Goal: Task Accomplishment & Management: Manage account settings

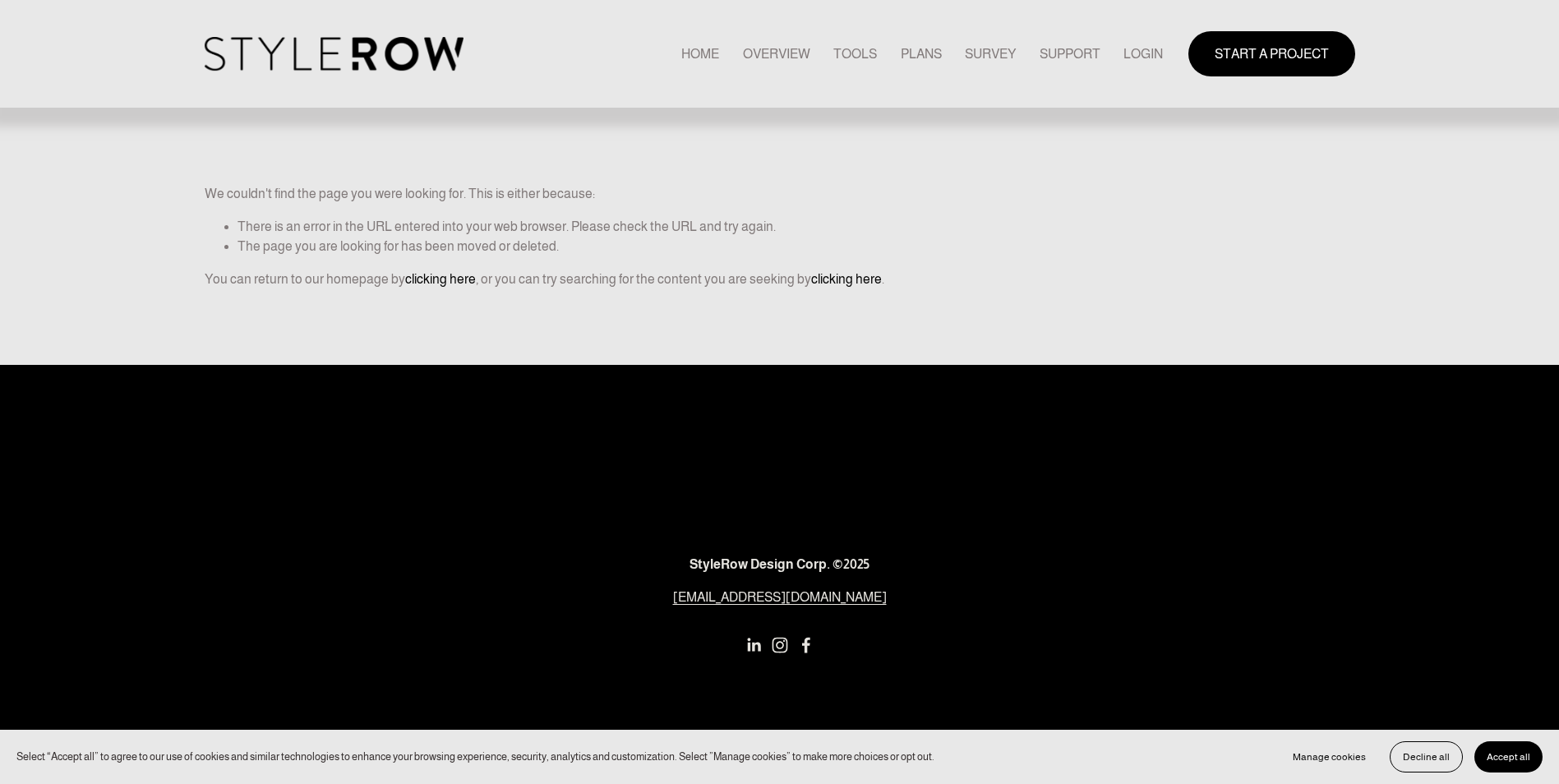
click at [1133, 48] on link "LOGIN" at bounding box center [1143, 54] width 39 height 22
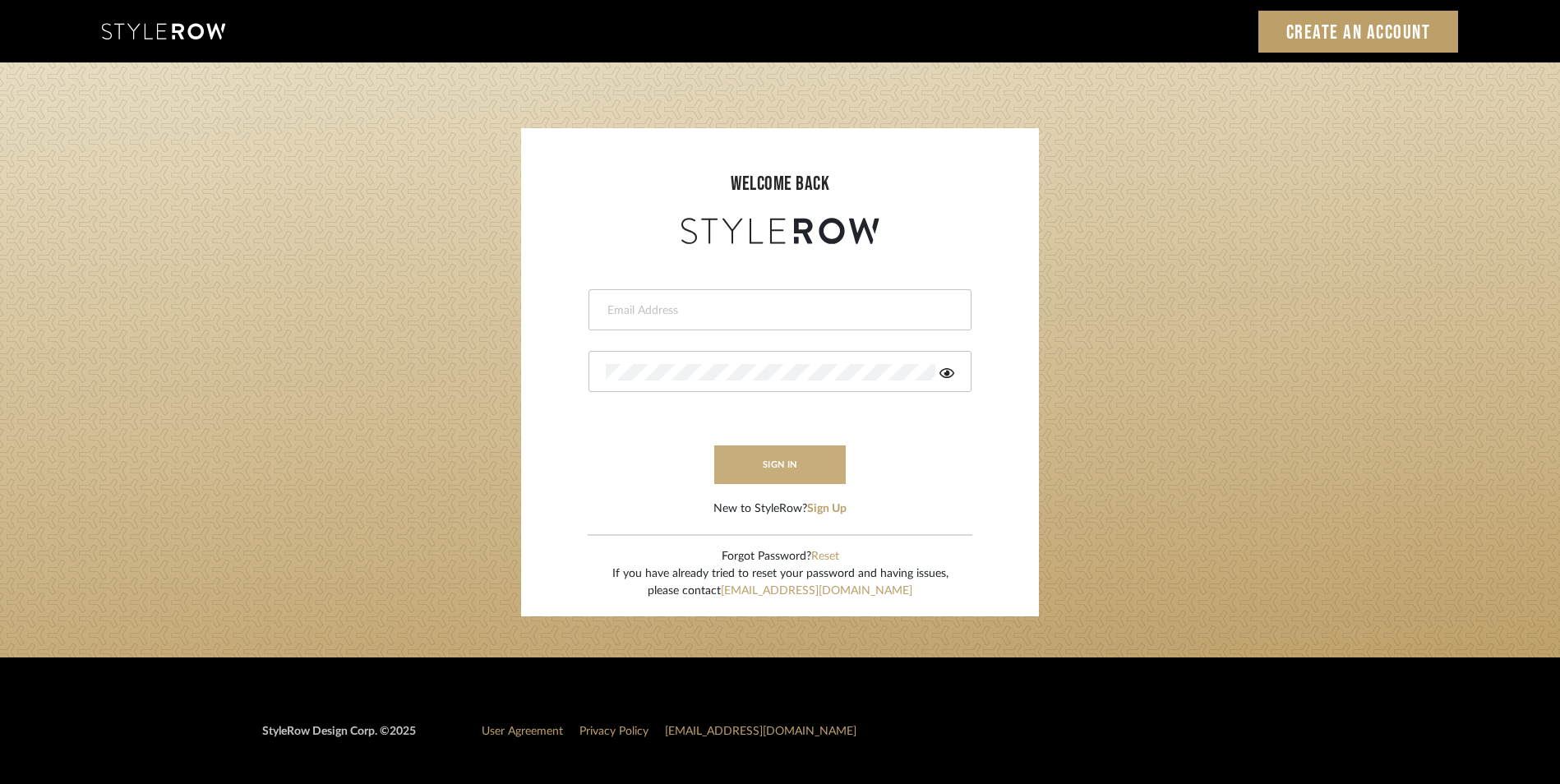
type input "[EMAIL_ADDRESS][DOMAIN_NAME]"
click at [767, 473] on button "sign in" at bounding box center [780, 465] width 132 height 39
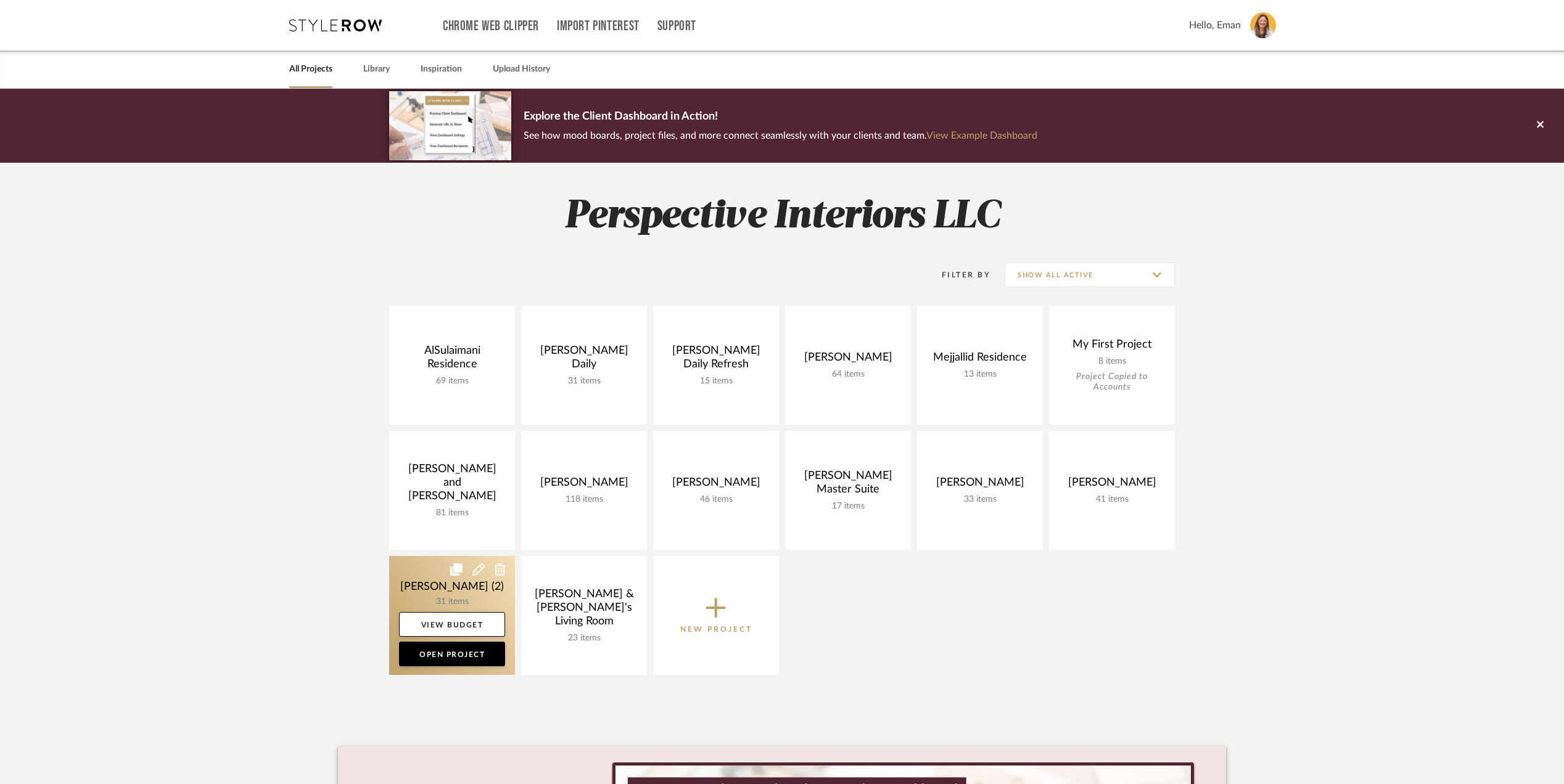
click at [408, 596] on link at bounding box center [452, 615] width 126 height 119
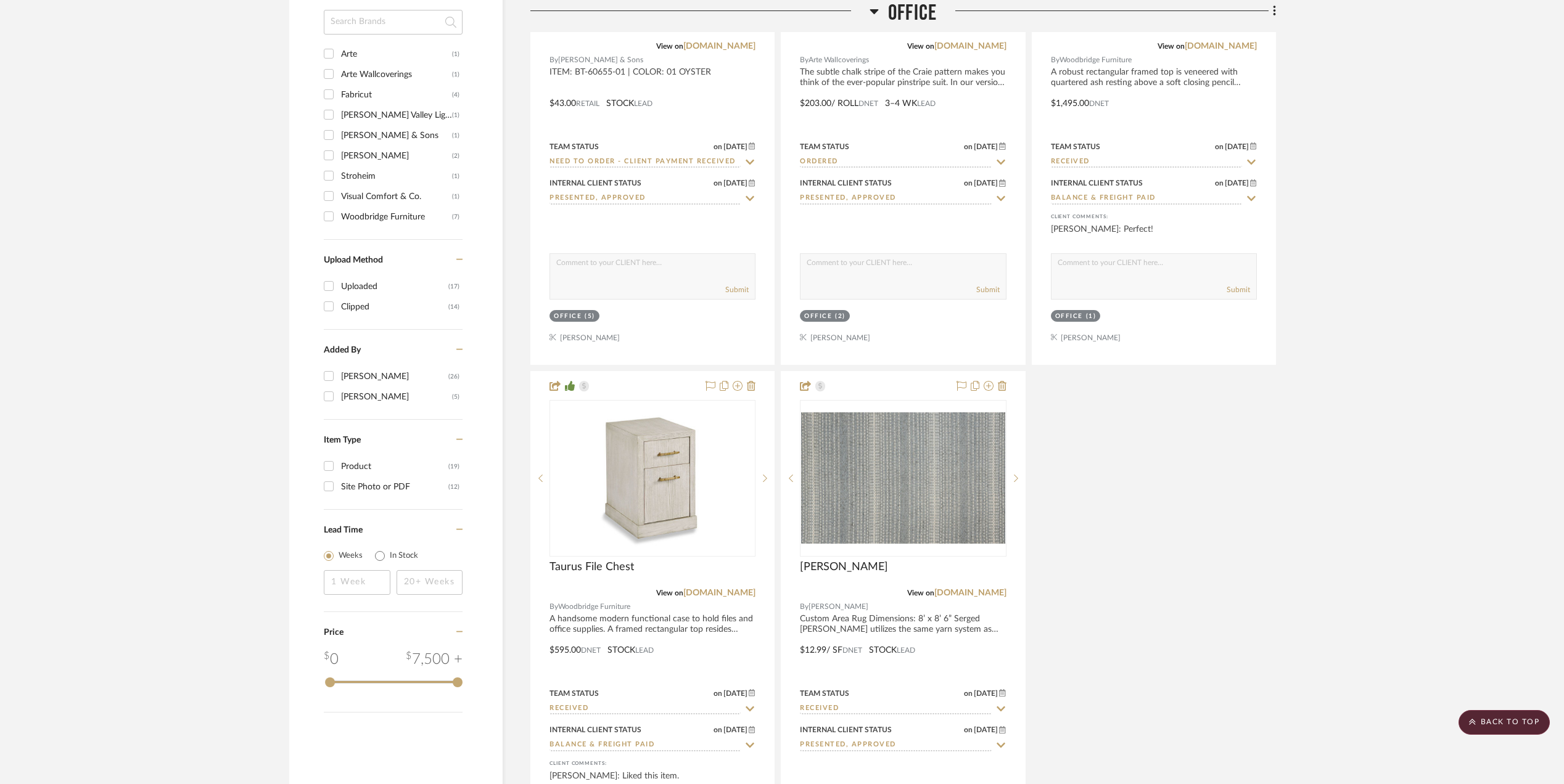
scroll to position [1644, 0]
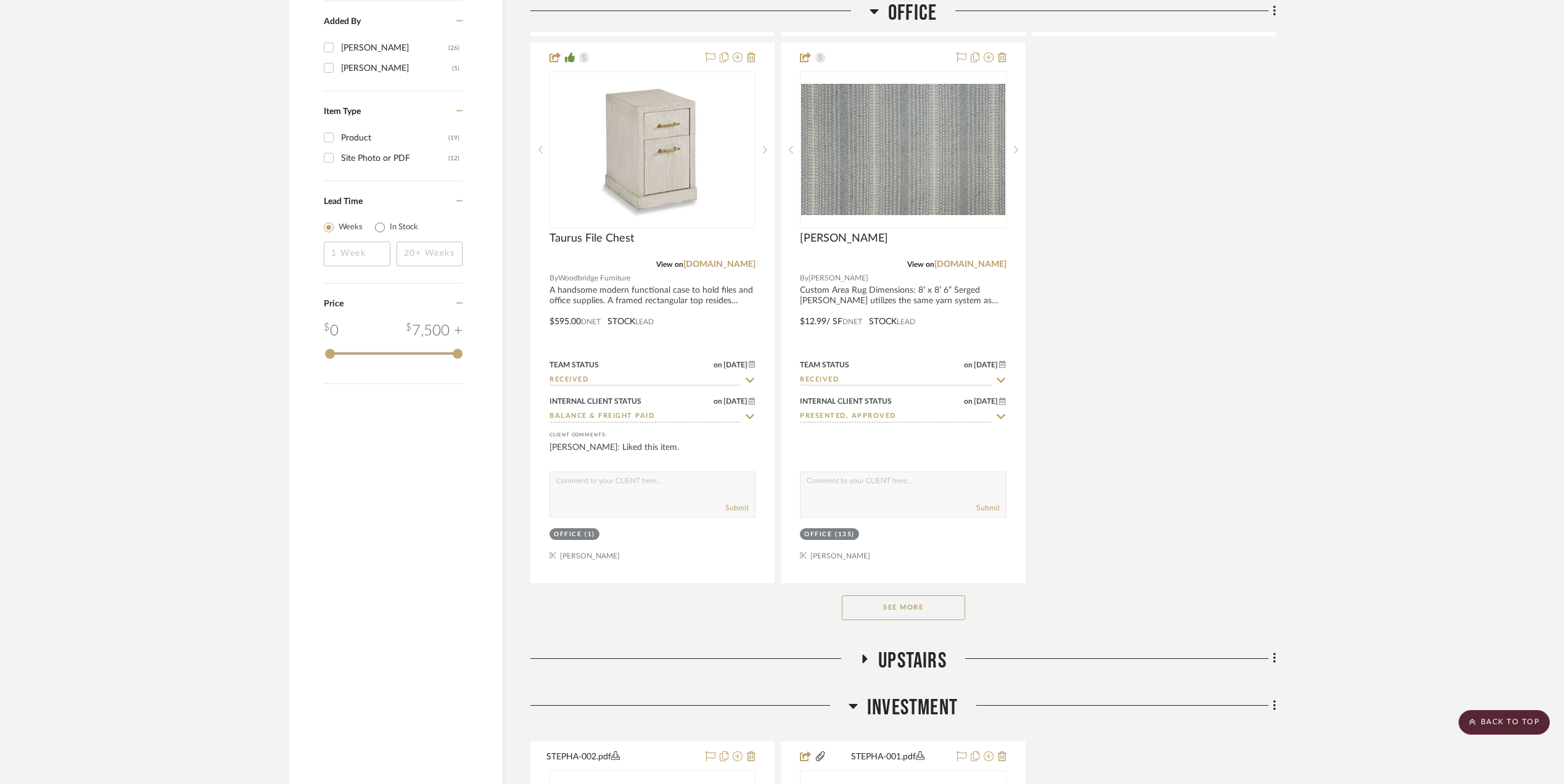
click at [879, 605] on button "See More" at bounding box center [903, 608] width 123 height 25
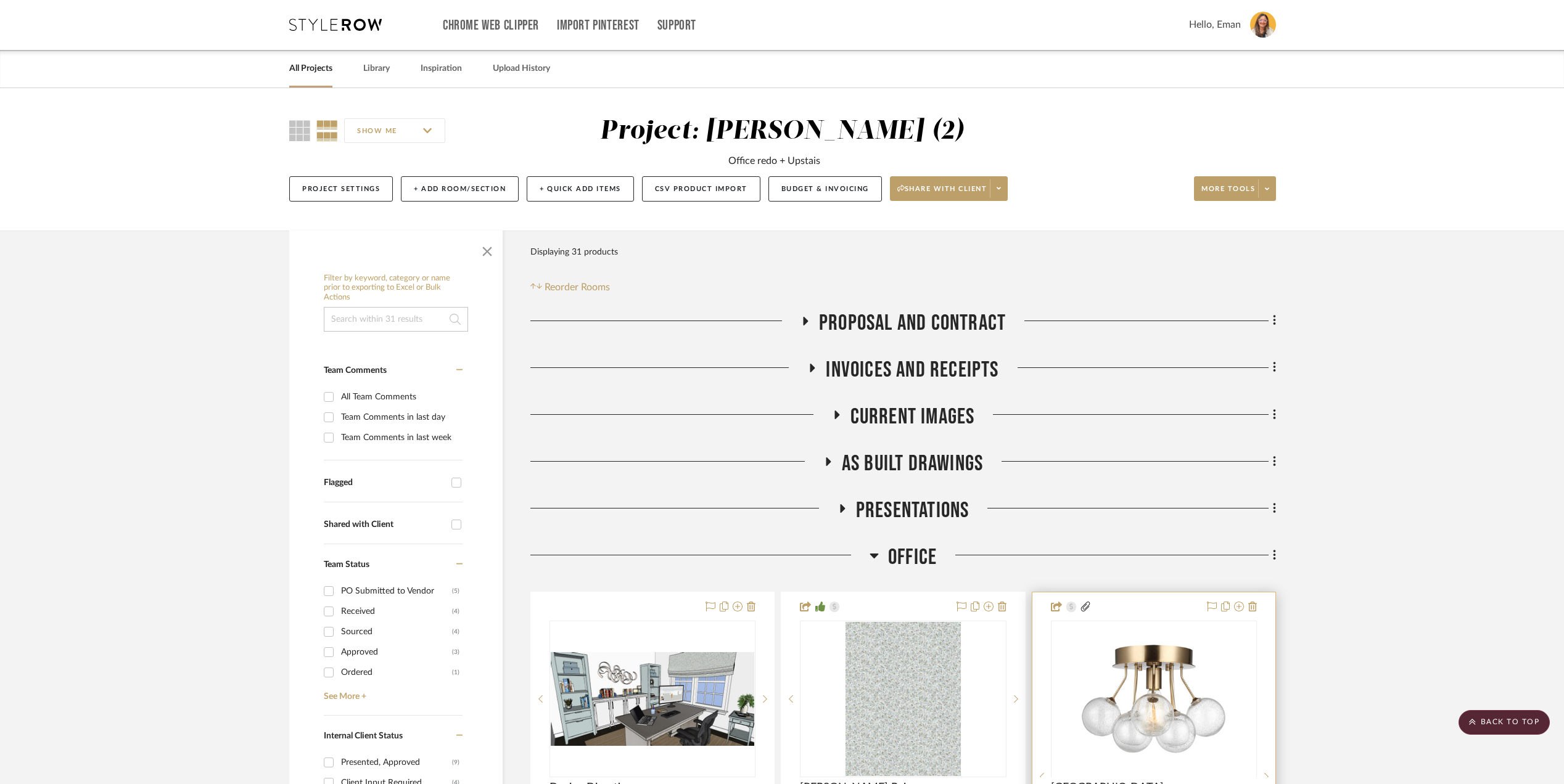
scroll to position [0, 0]
click at [810, 192] on button "Budget & Invoicing" at bounding box center [825, 190] width 113 height 25
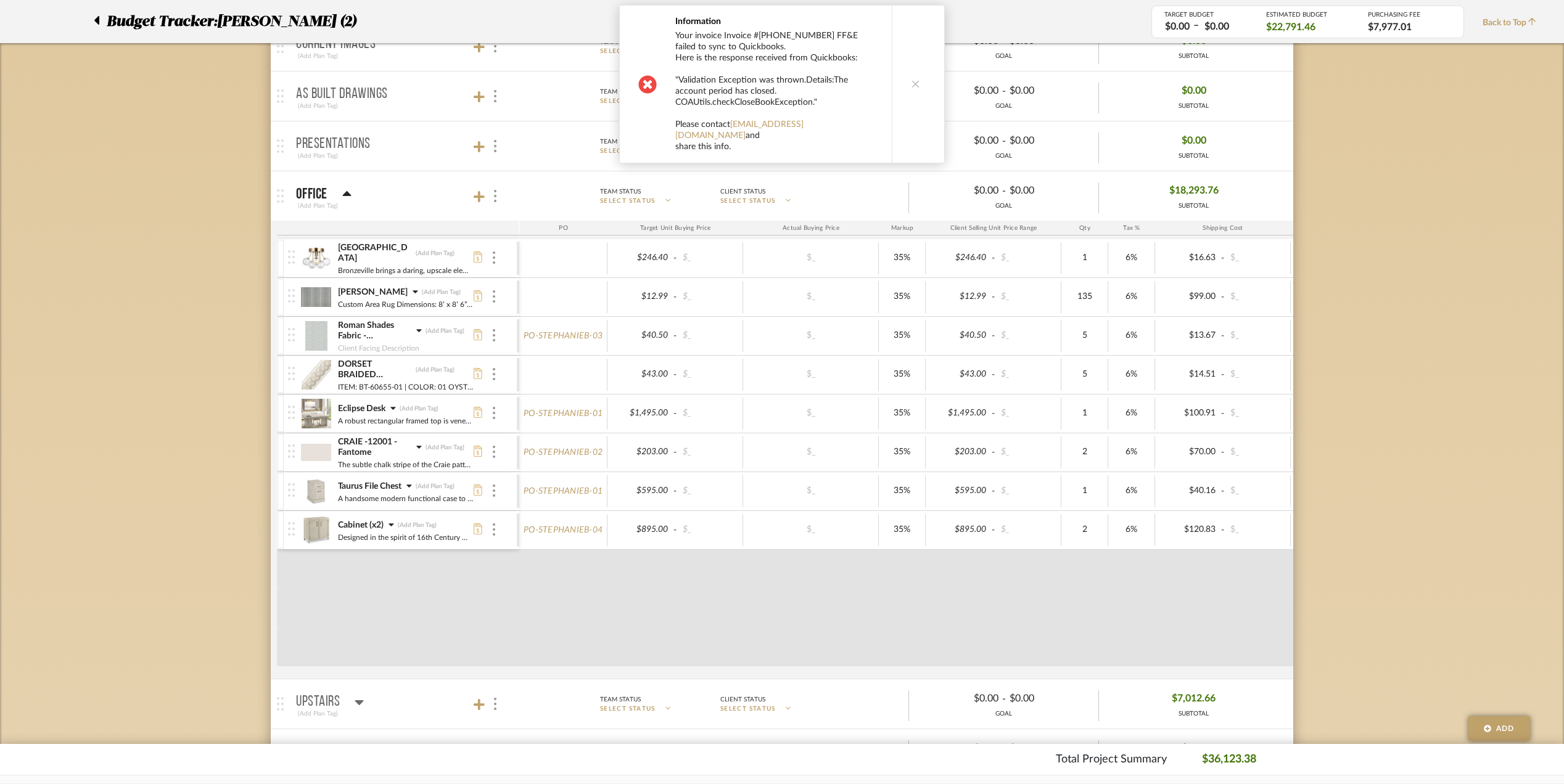
scroll to position [411, 0]
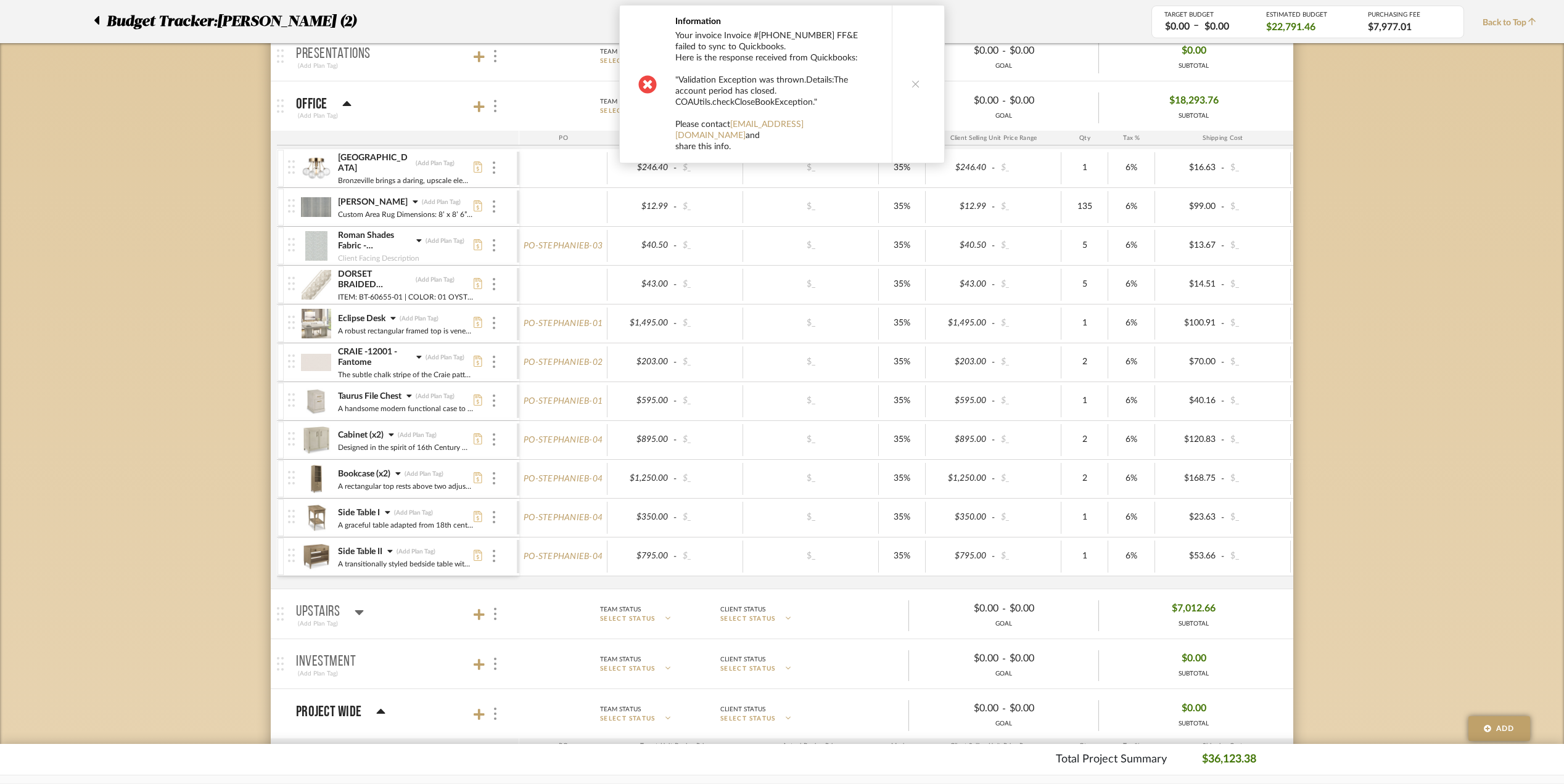
click at [911, 79] on icon at bounding box center [916, 84] width 9 height 9
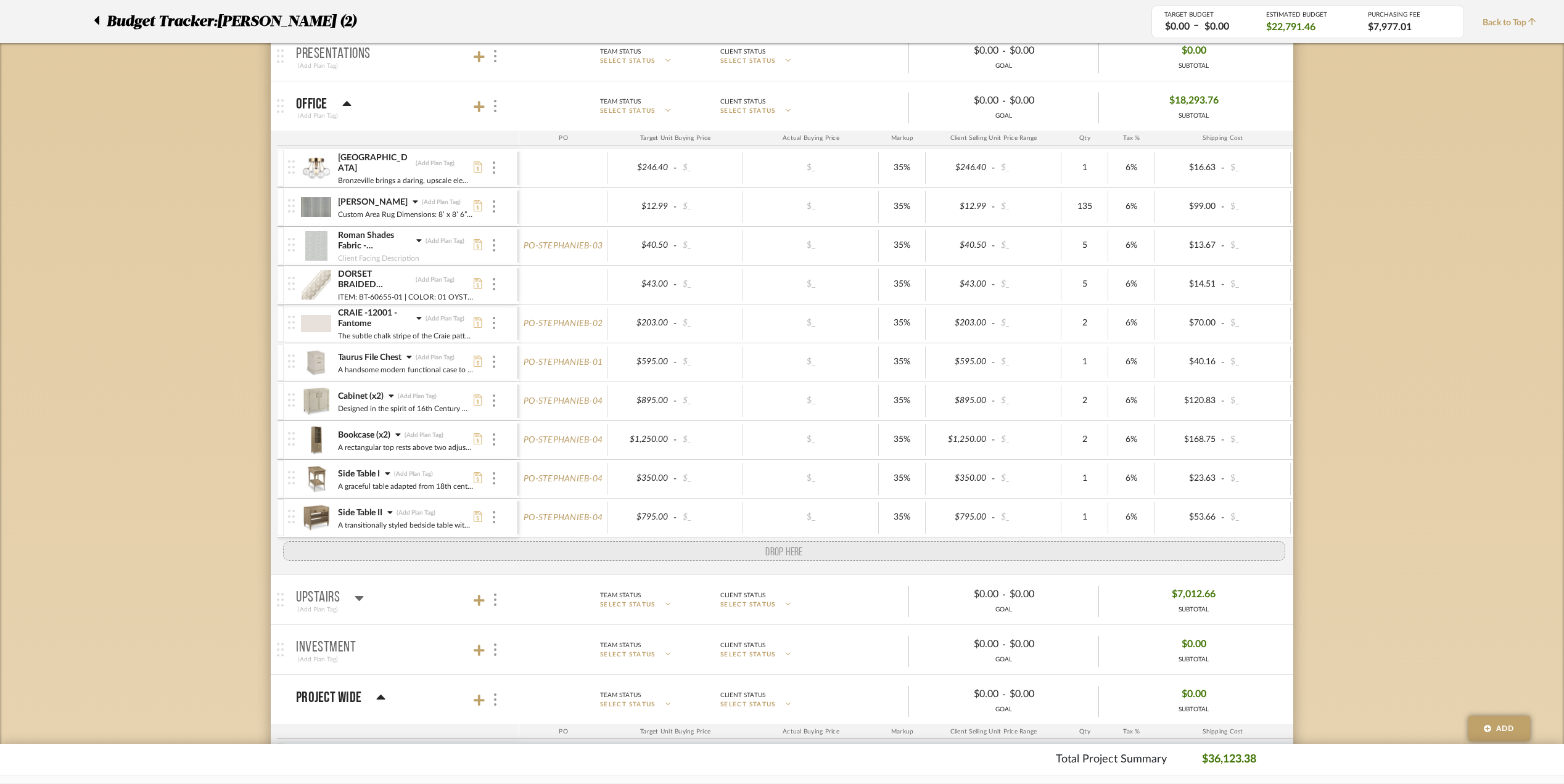
drag, startPoint x: 292, startPoint y: 332, endPoint x: 309, endPoint y: 534, distance: 202.7
drag, startPoint x: 292, startPoint y: 368, endPoint x: 279, endPoint y: 554, distance: 186.5
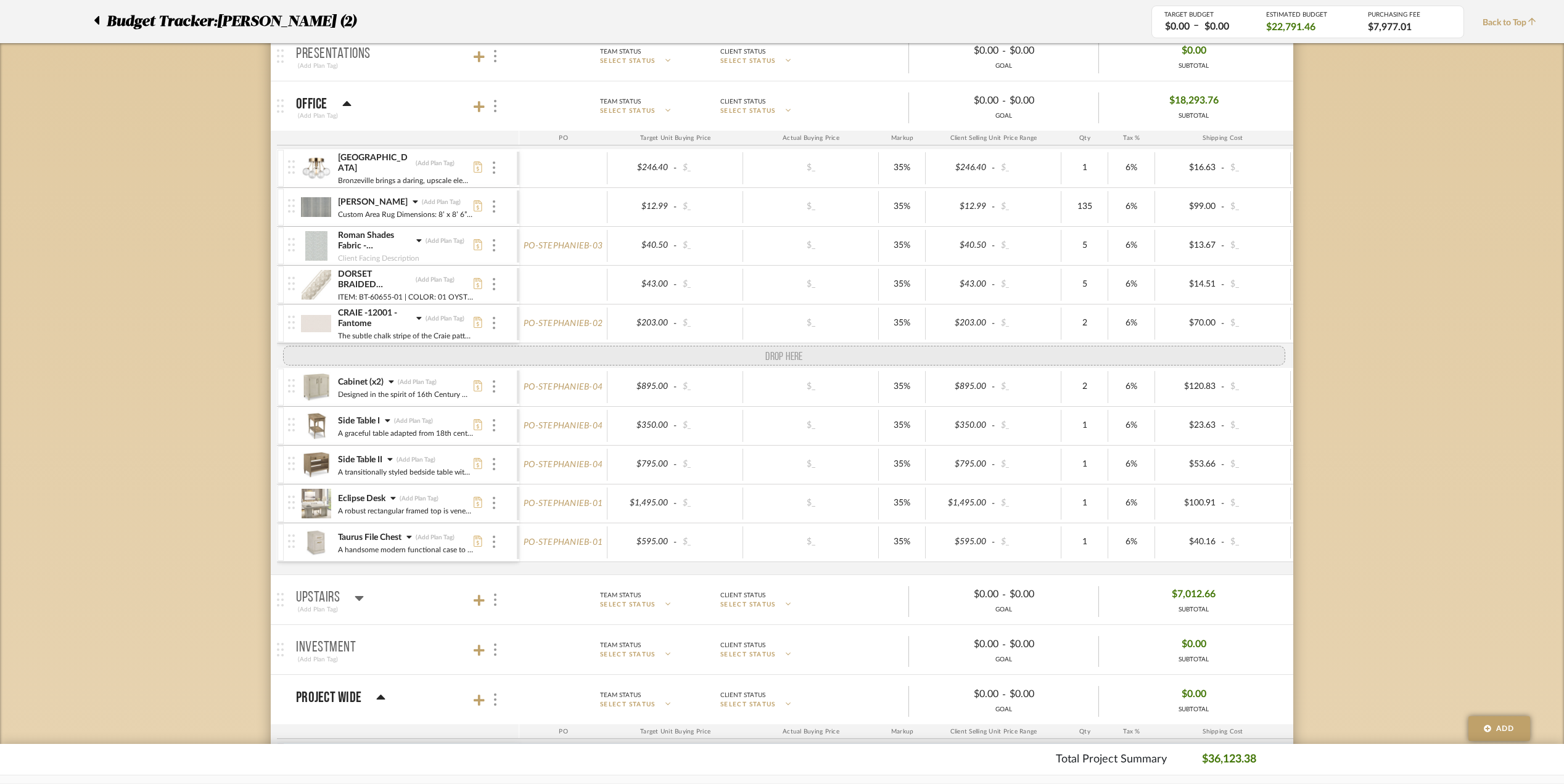
drag, startPoint x: 291, startPoint y: 412, endPoint x: 291, endPoint y: 356, distance: 56.0
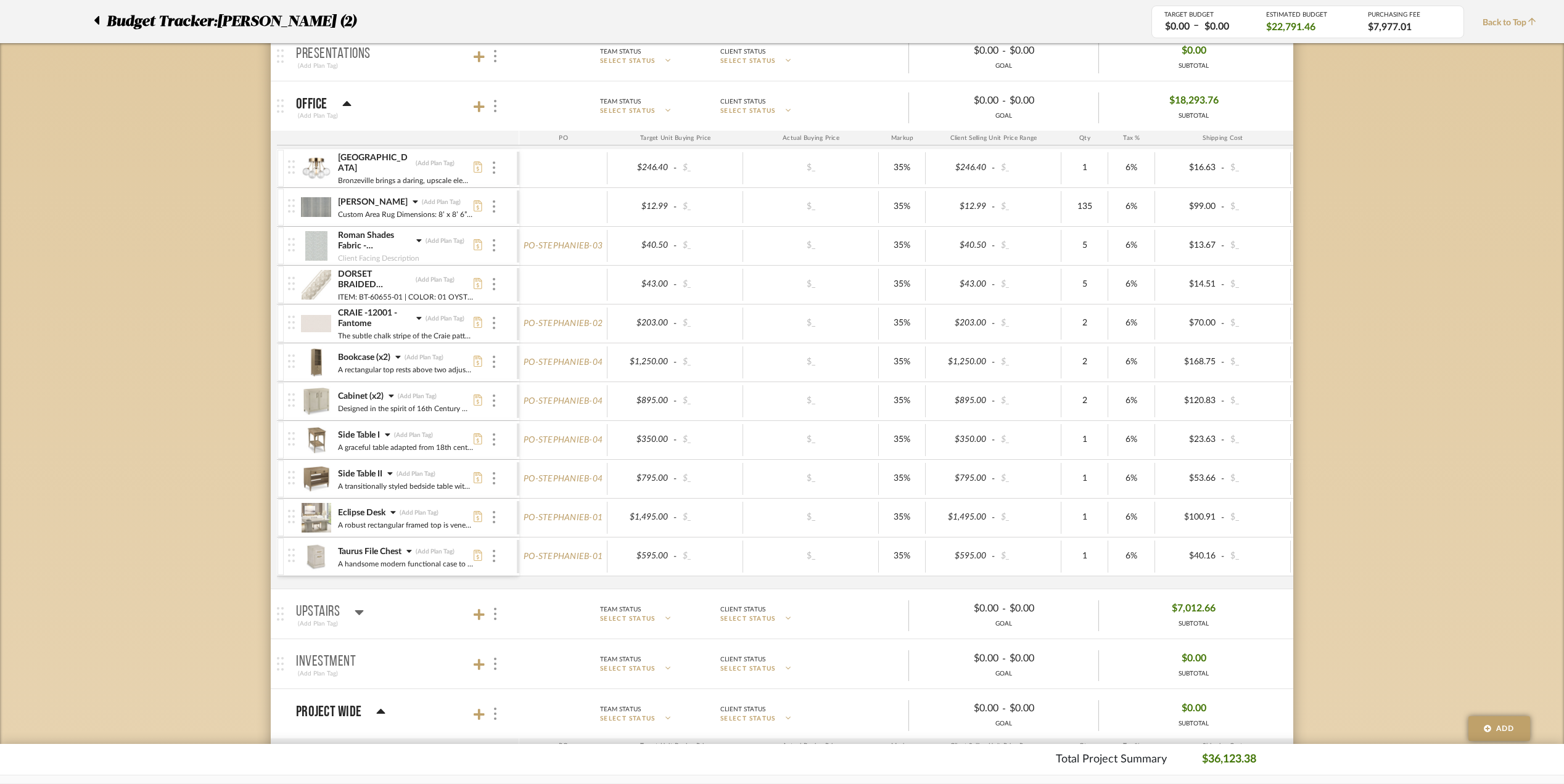
click at [397, 361] on icon at bounding box center [398, 357] width 6 height 9
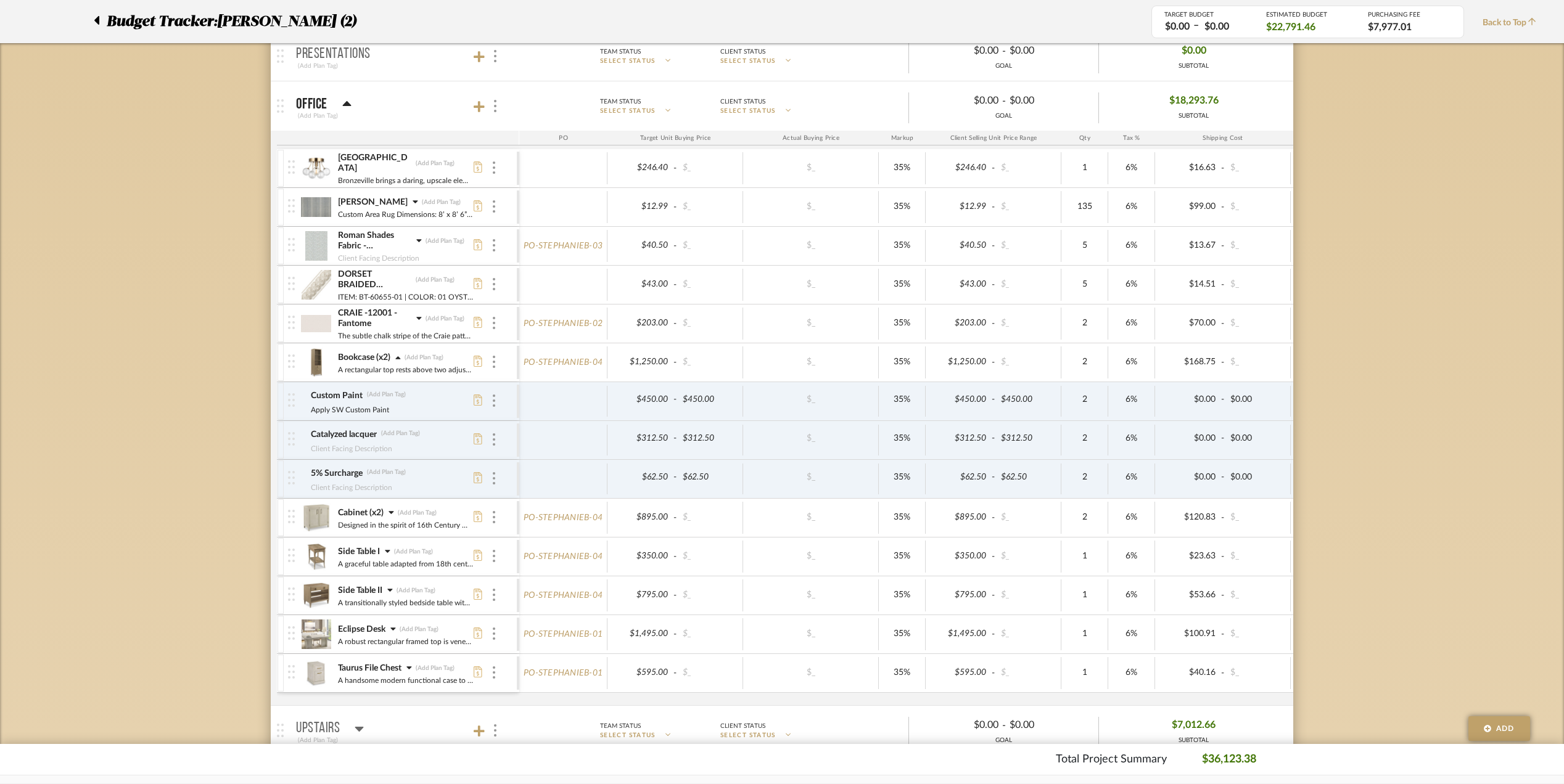
click at [391, 514] on icon at bounding box center [391, 513] width 5 height 3
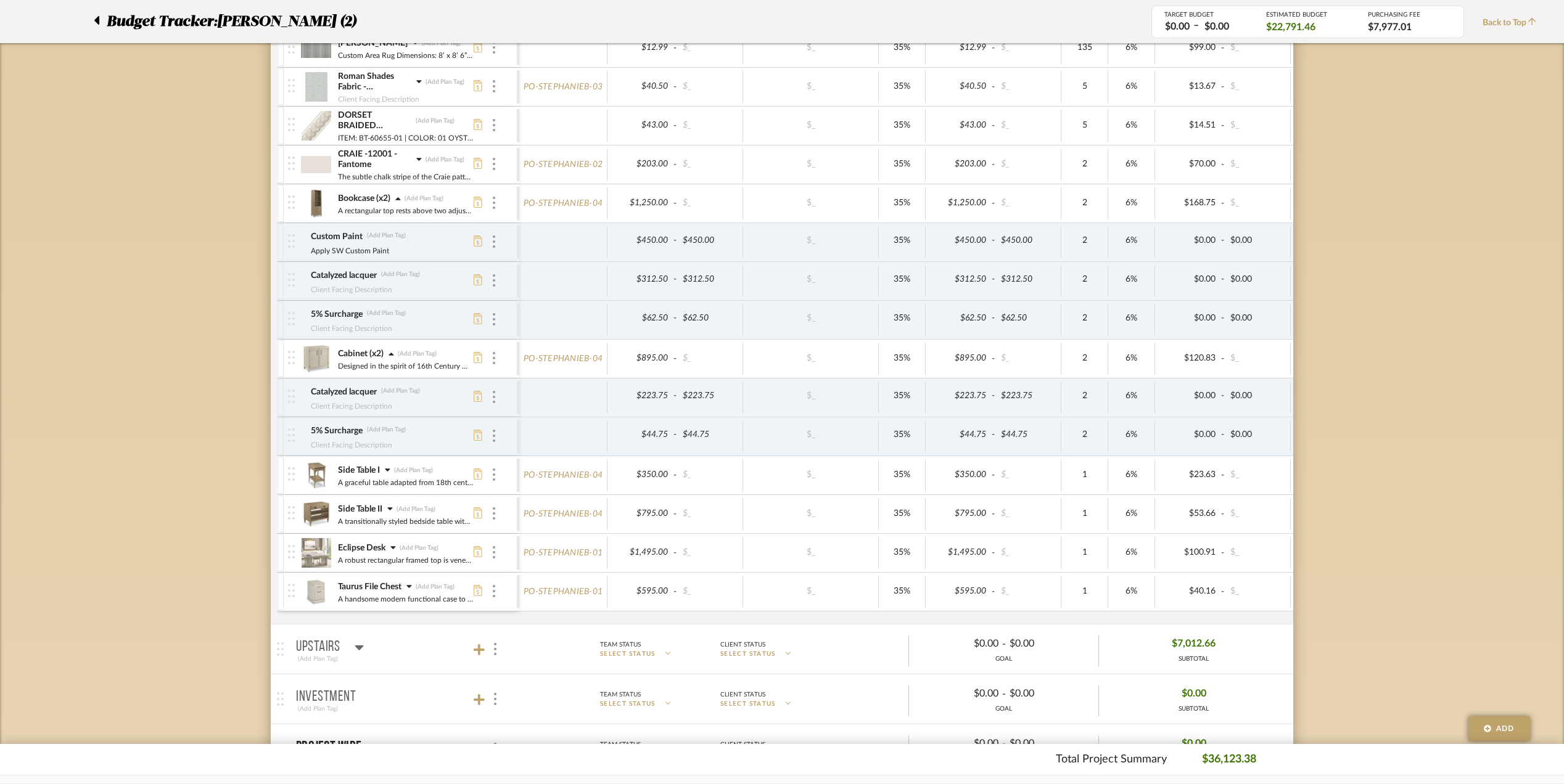
scroll to position [575, 0]
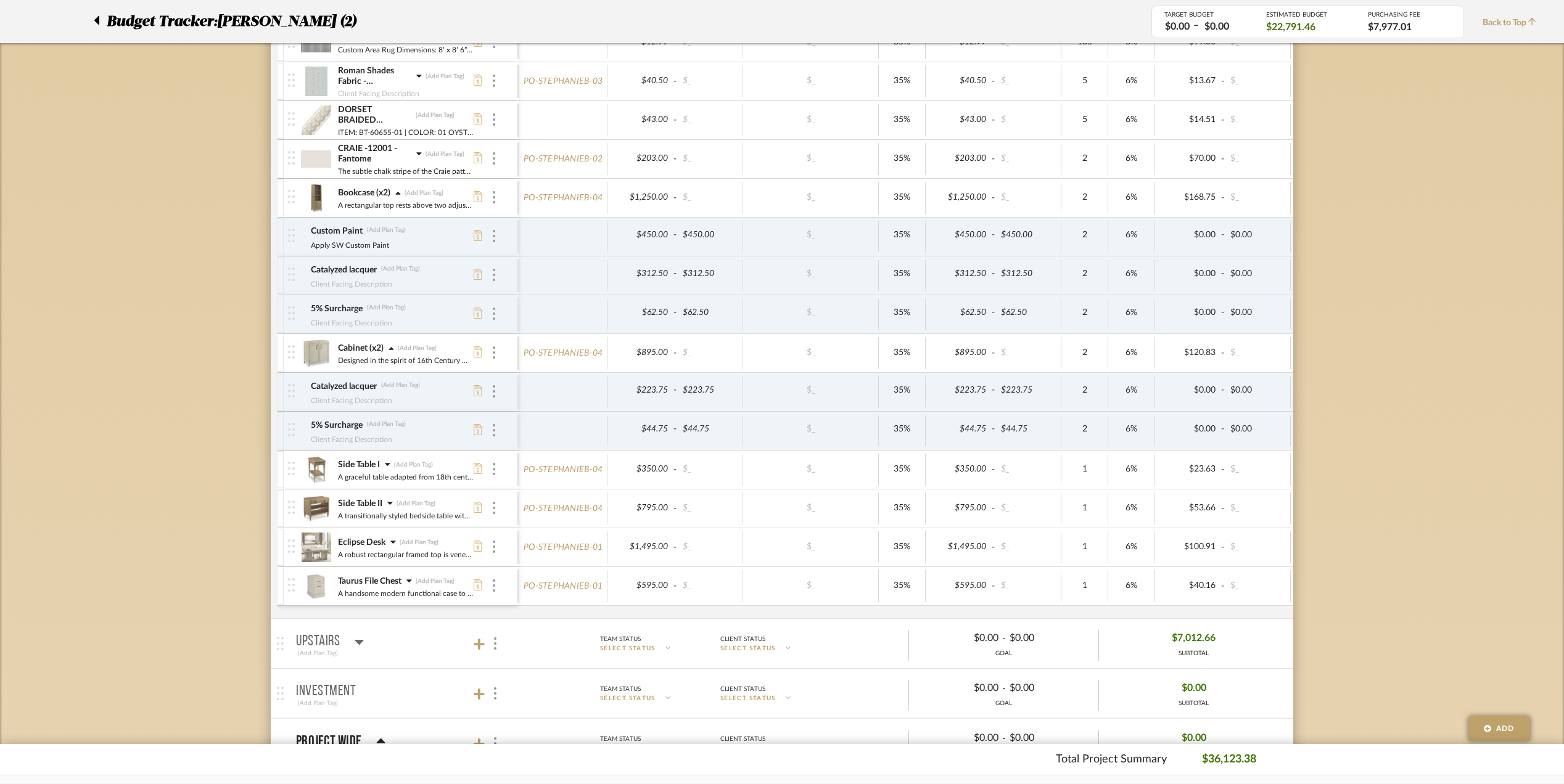
click at [388, 466] on icon at bounding box center [387, 464] width 6 height 9
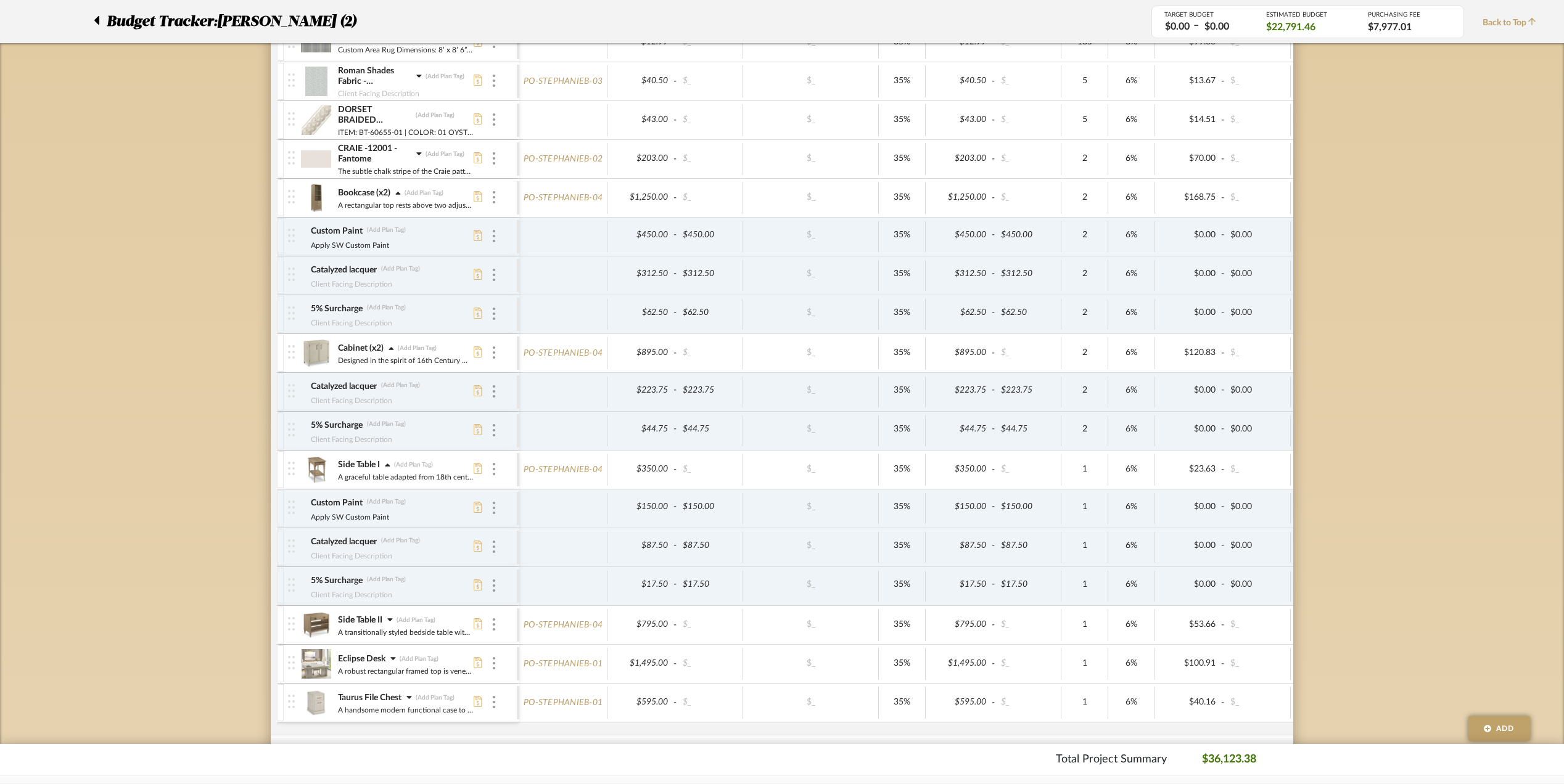
click at [388, 622] on div "Side Table II (Add Plan Tag)" at bounding box center [406, 620] width 136 height 13
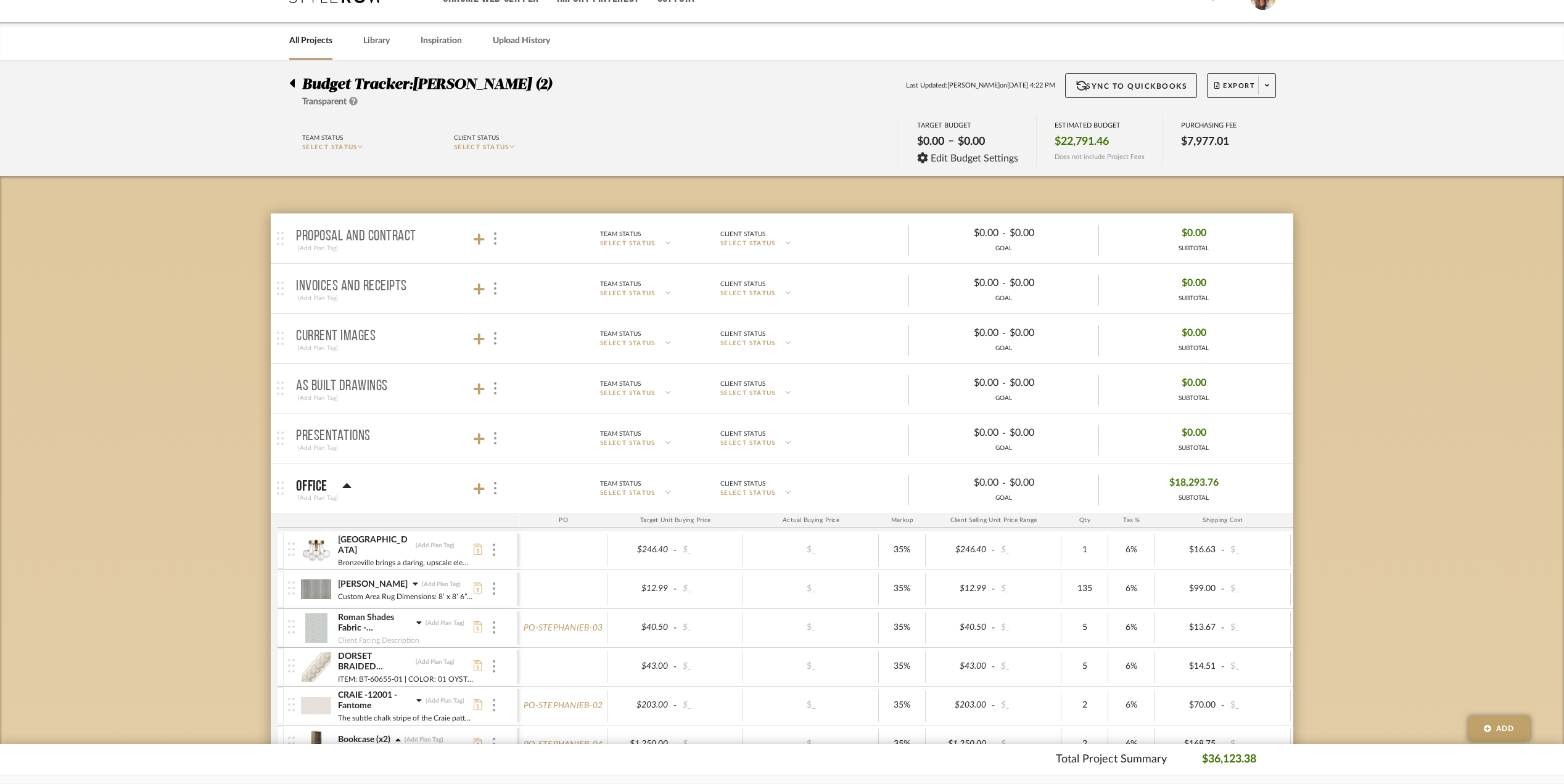
scroll to position [0, 0]
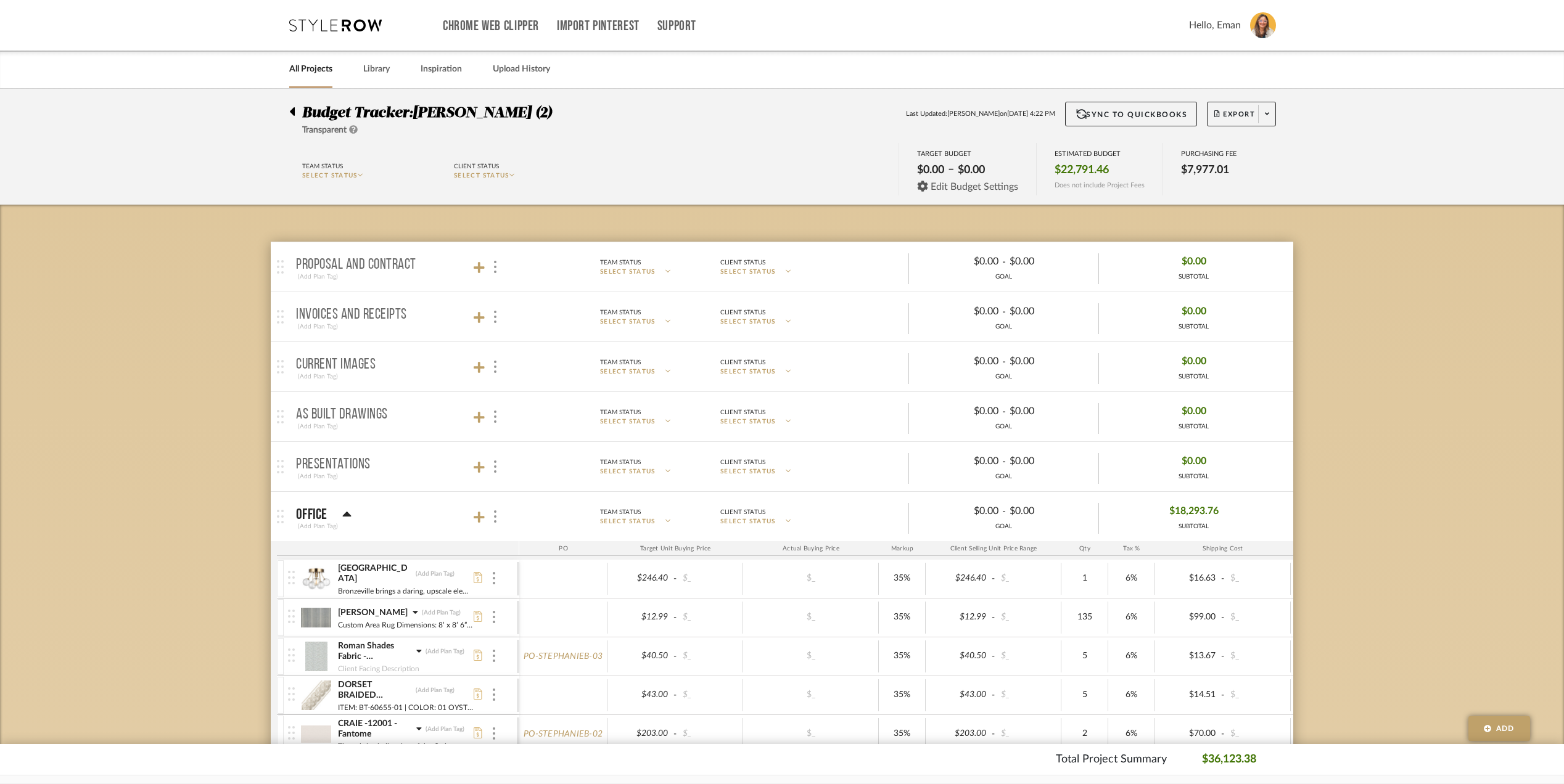
click at [928, 186] on div "Edit Budget Settings" at bounding box center [968, 187] width 102 height 11
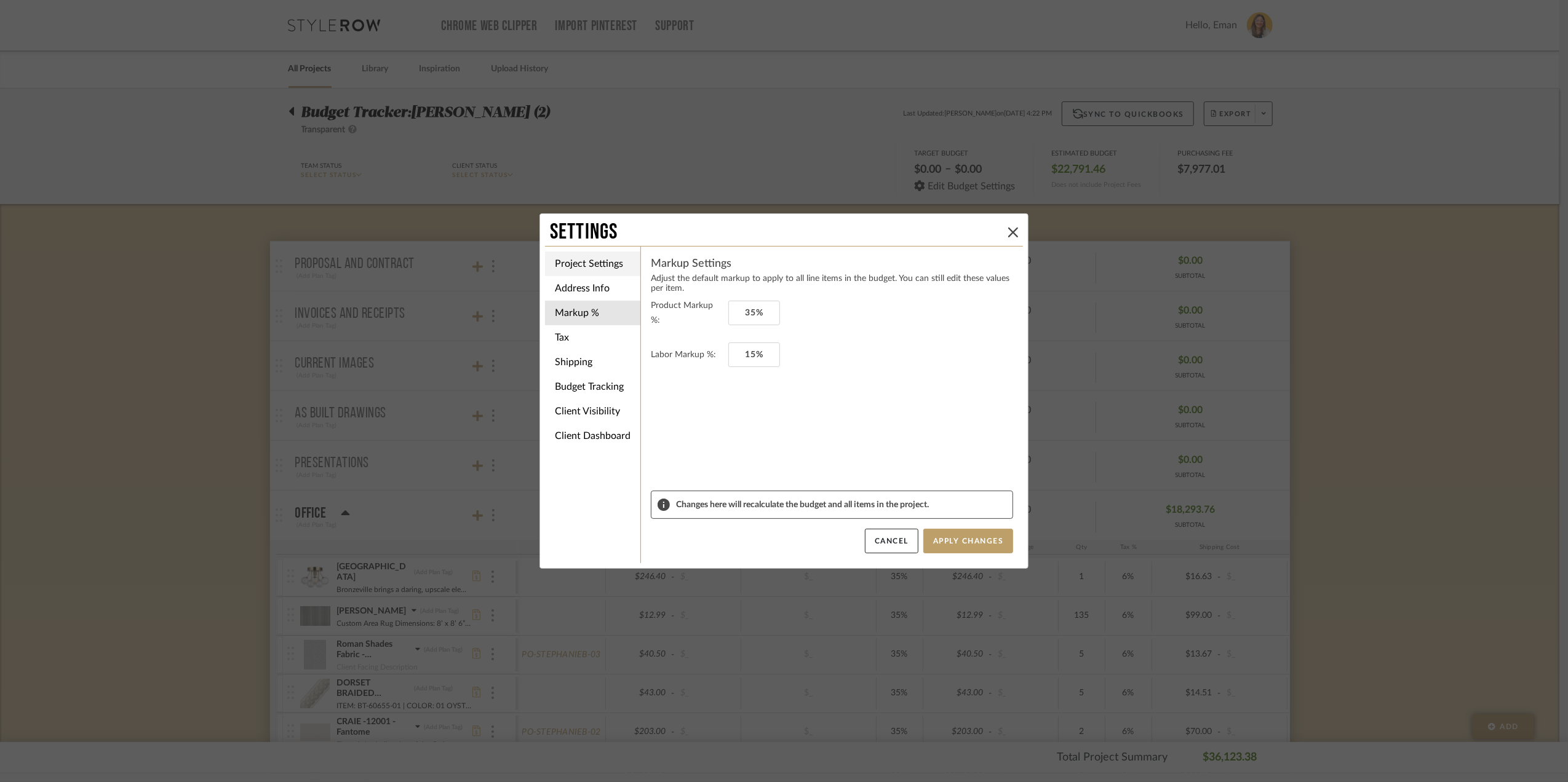
click at [591, 264] on li "Project Settings" at bounding box center [592, 263] width 95 height 24
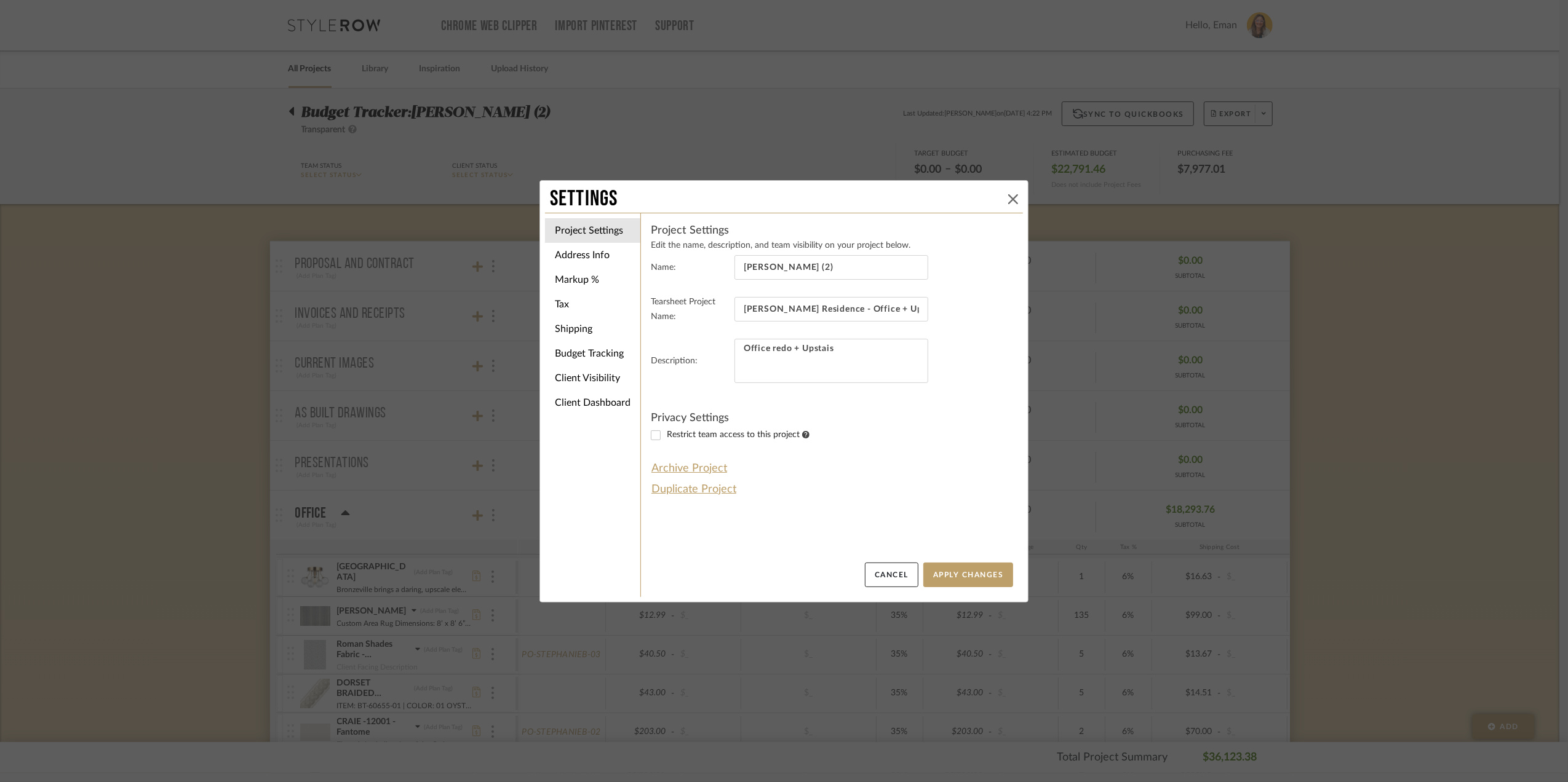
click at [1008, 197] on icon at bounding box center [1013, 199] width 10 height 10
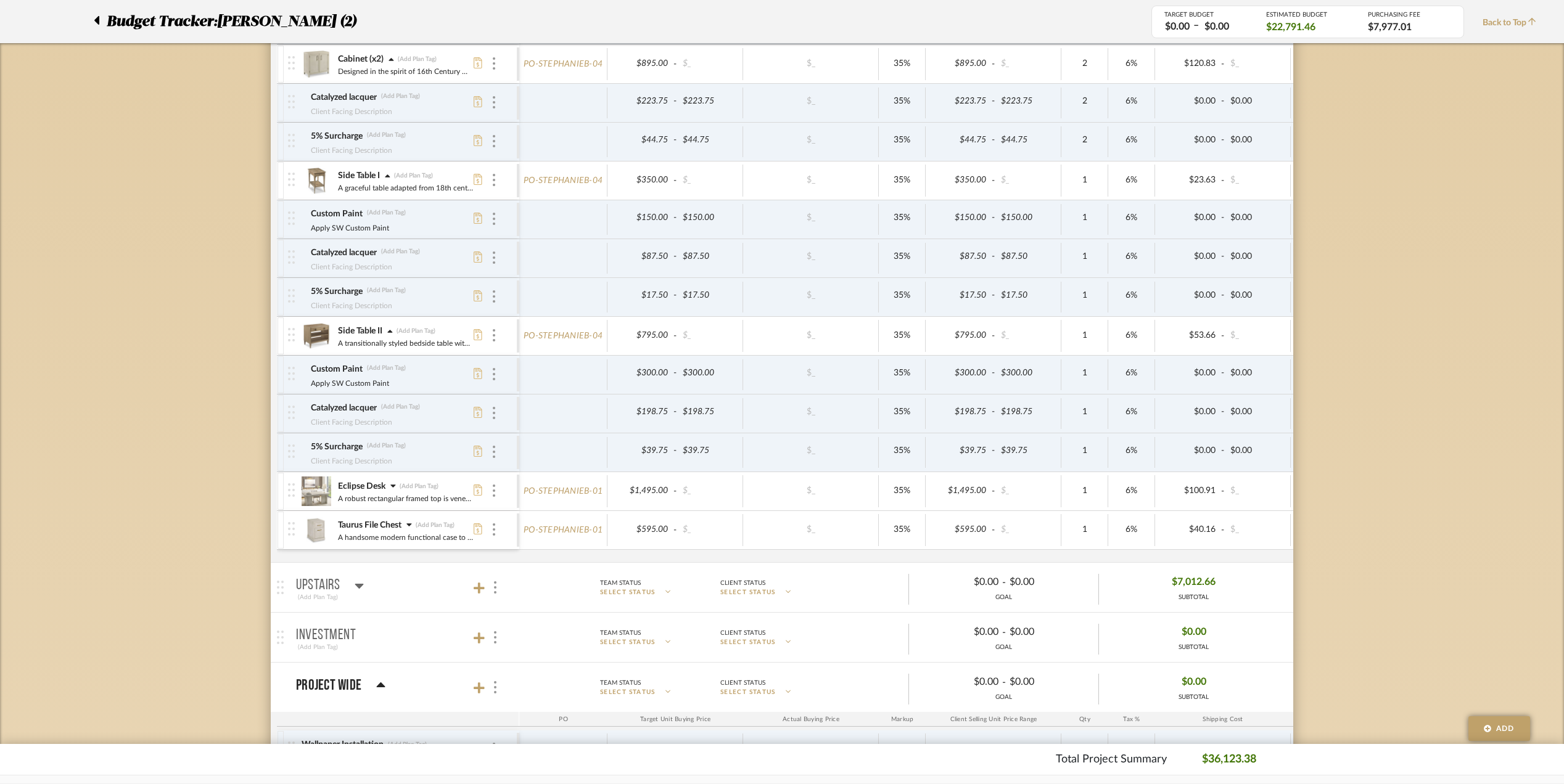
scroll to position [1150, 0]
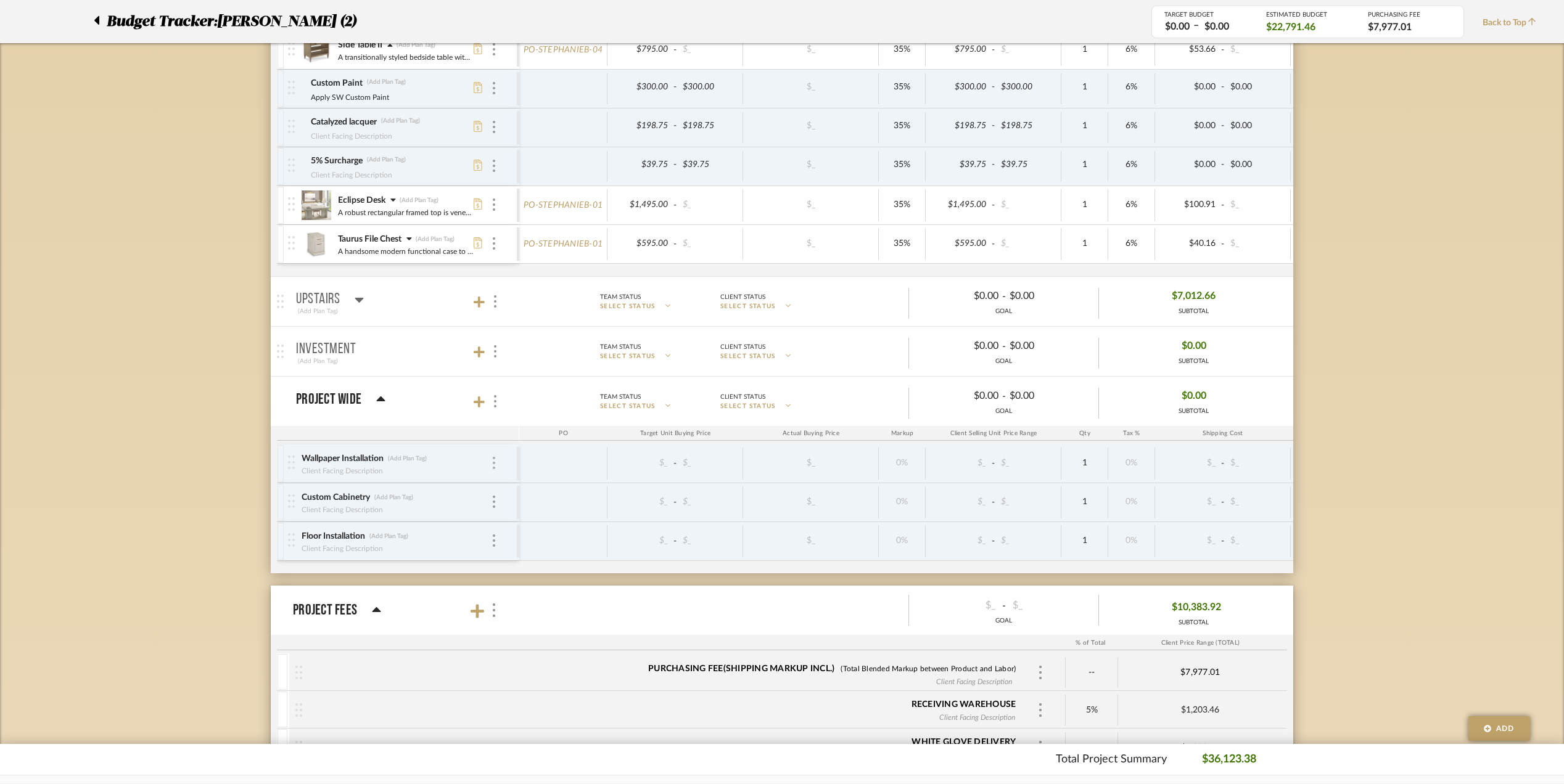
click at [493, 469] on img at bounding box center [494, 463] width 3 height 13
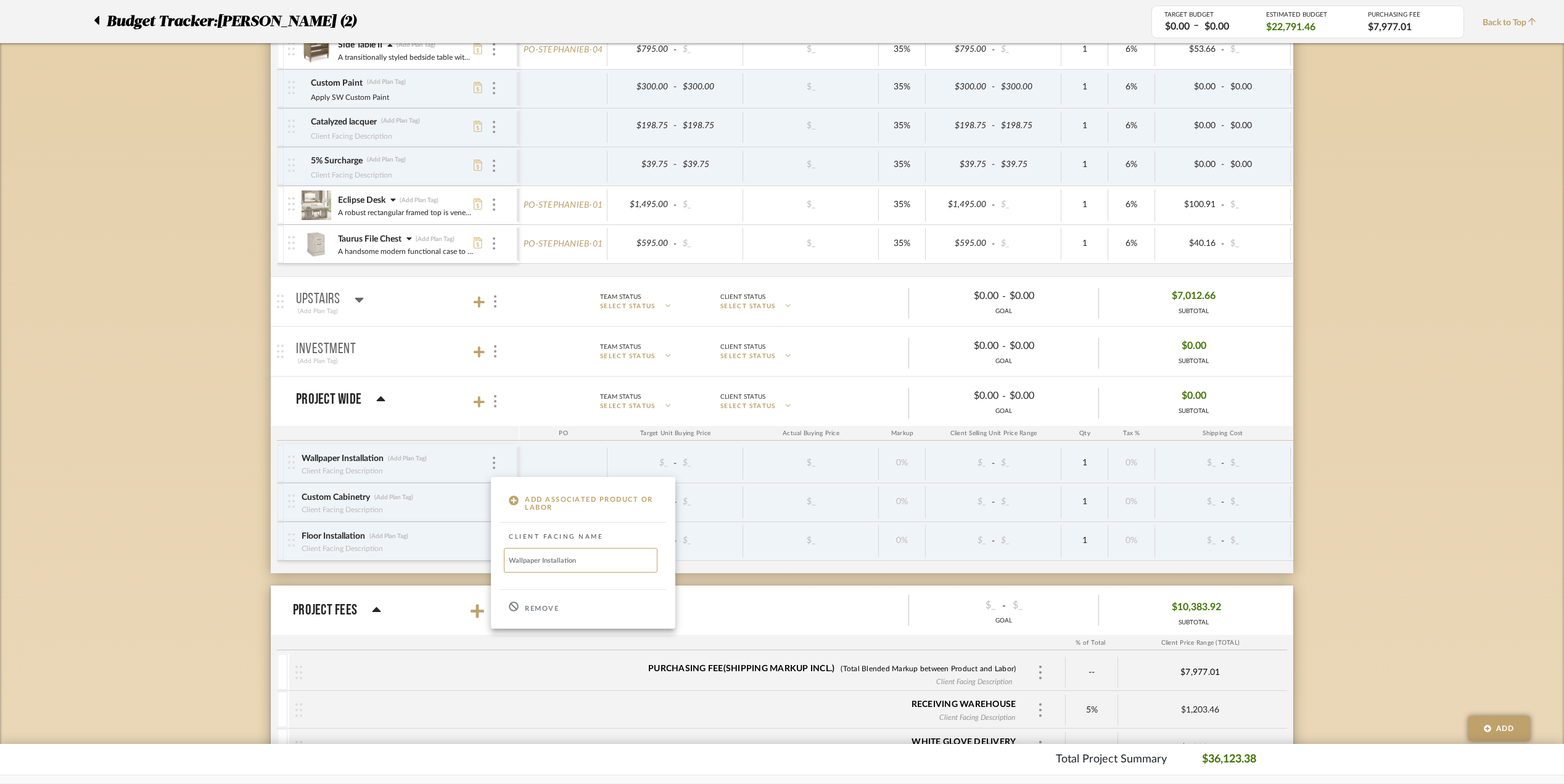
click at [518, 609] on icon at bounding box center [514, 607] width 10 height 10
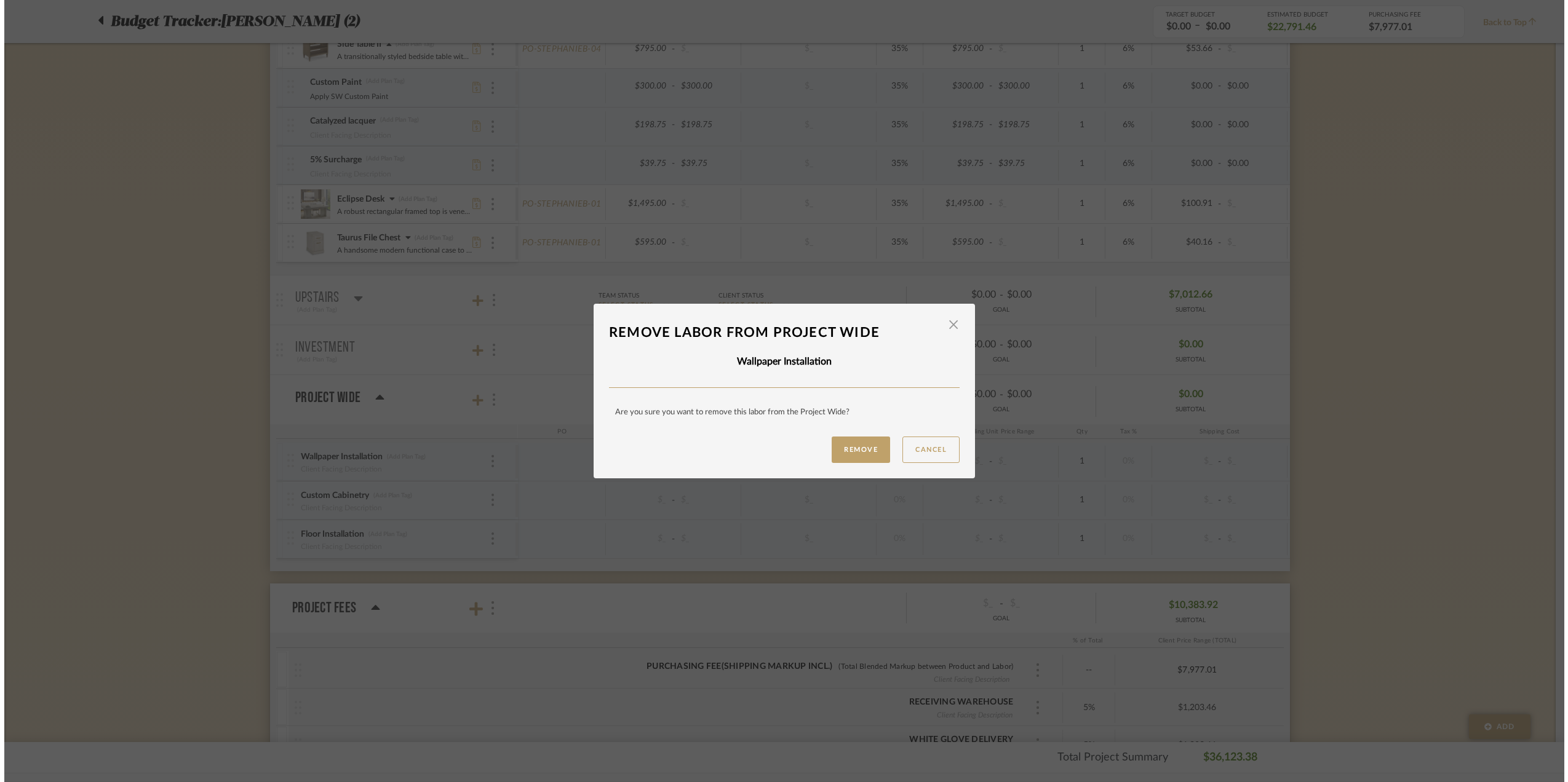
scroll to position [0, 0]
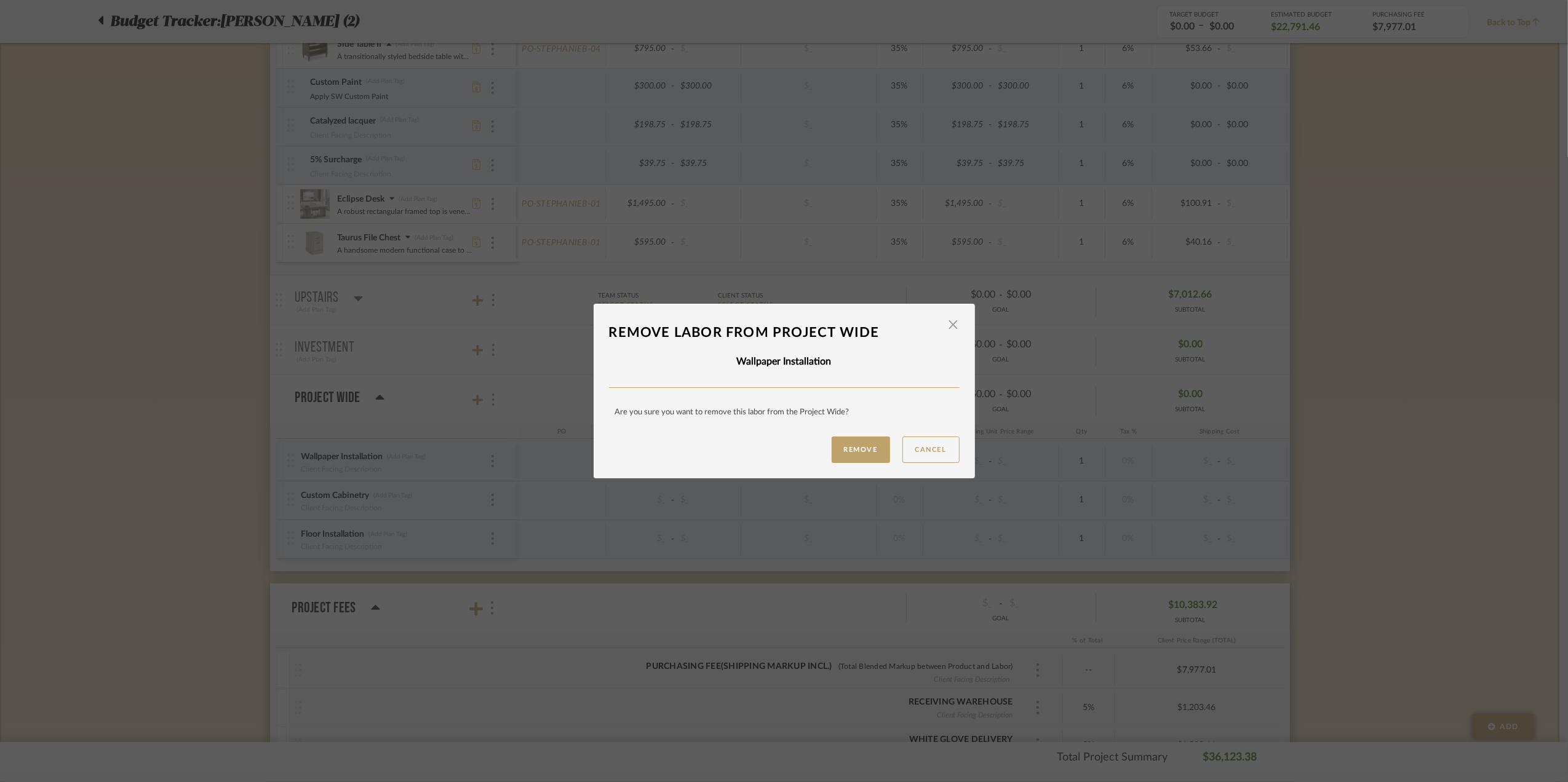
drag, startPoint x: 865, startPoint y: 457, endPoint x: 840, endPoint y: 457, distance: 25.0
click at [864, 457] on button "Remove" at bounding box center [861, 450] width 58 height 26
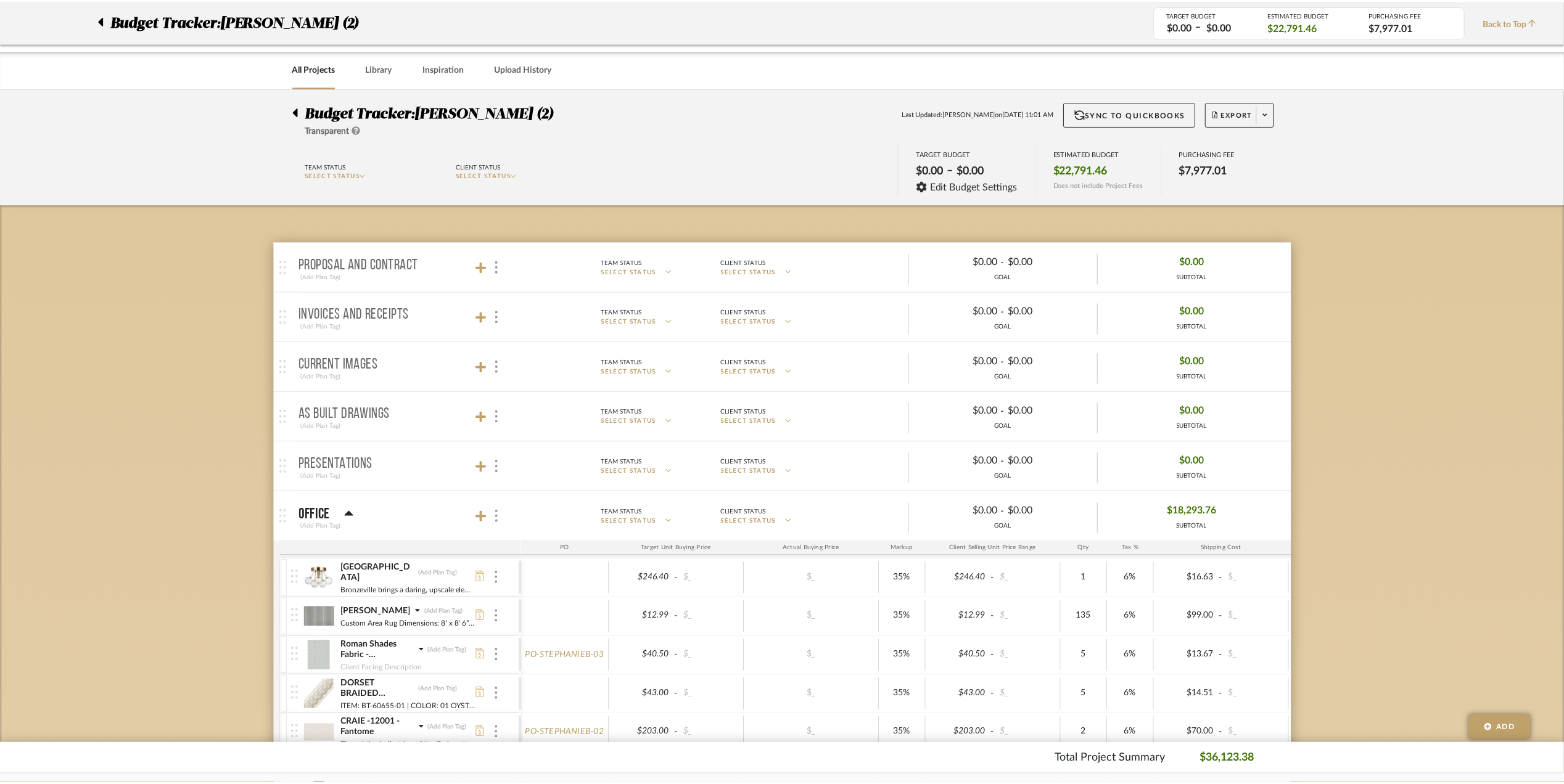
scroll to position [1150, 0]
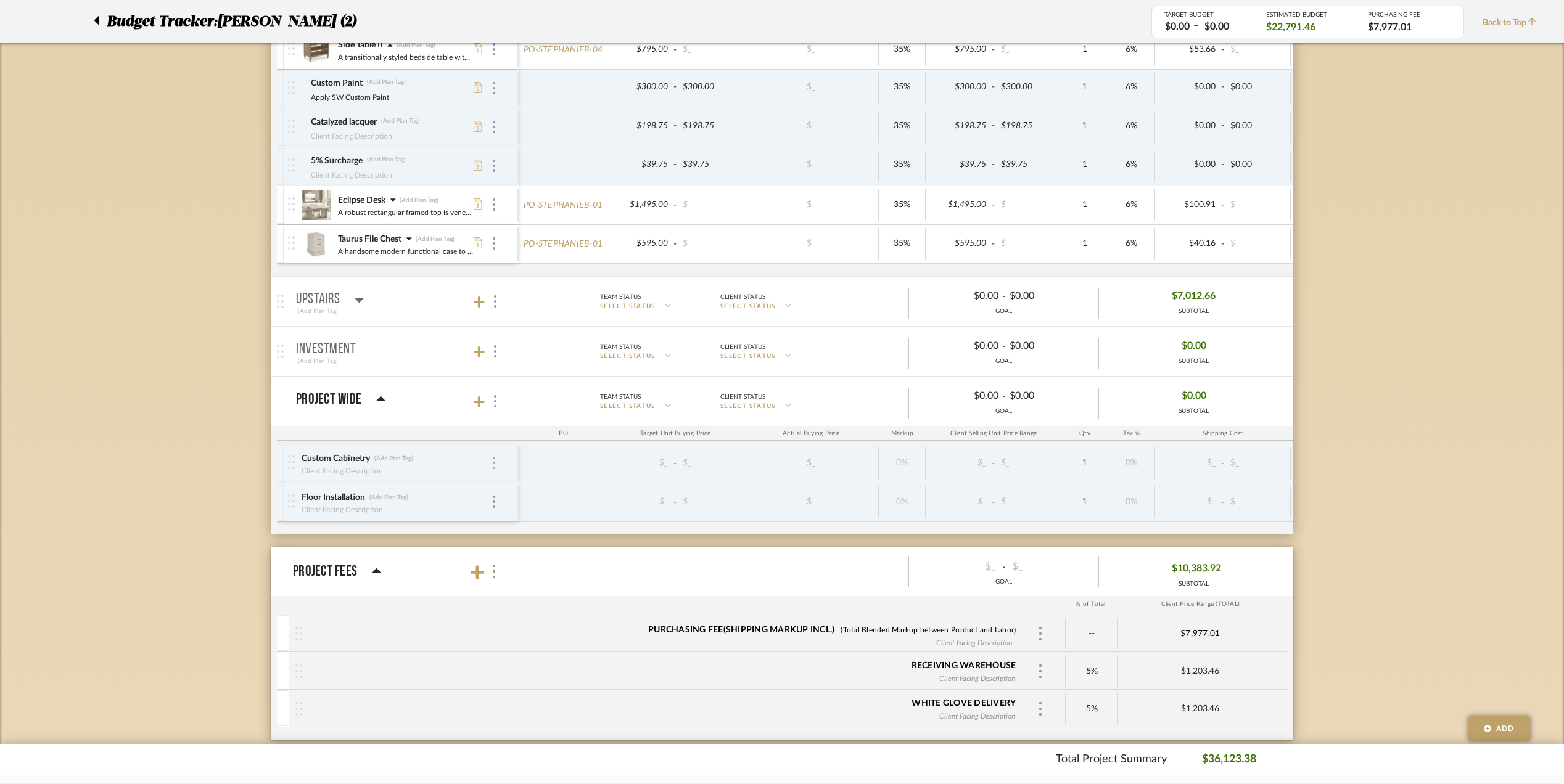
click at [491, 467] on div at bounding box center [494, 463] width 6 height 14
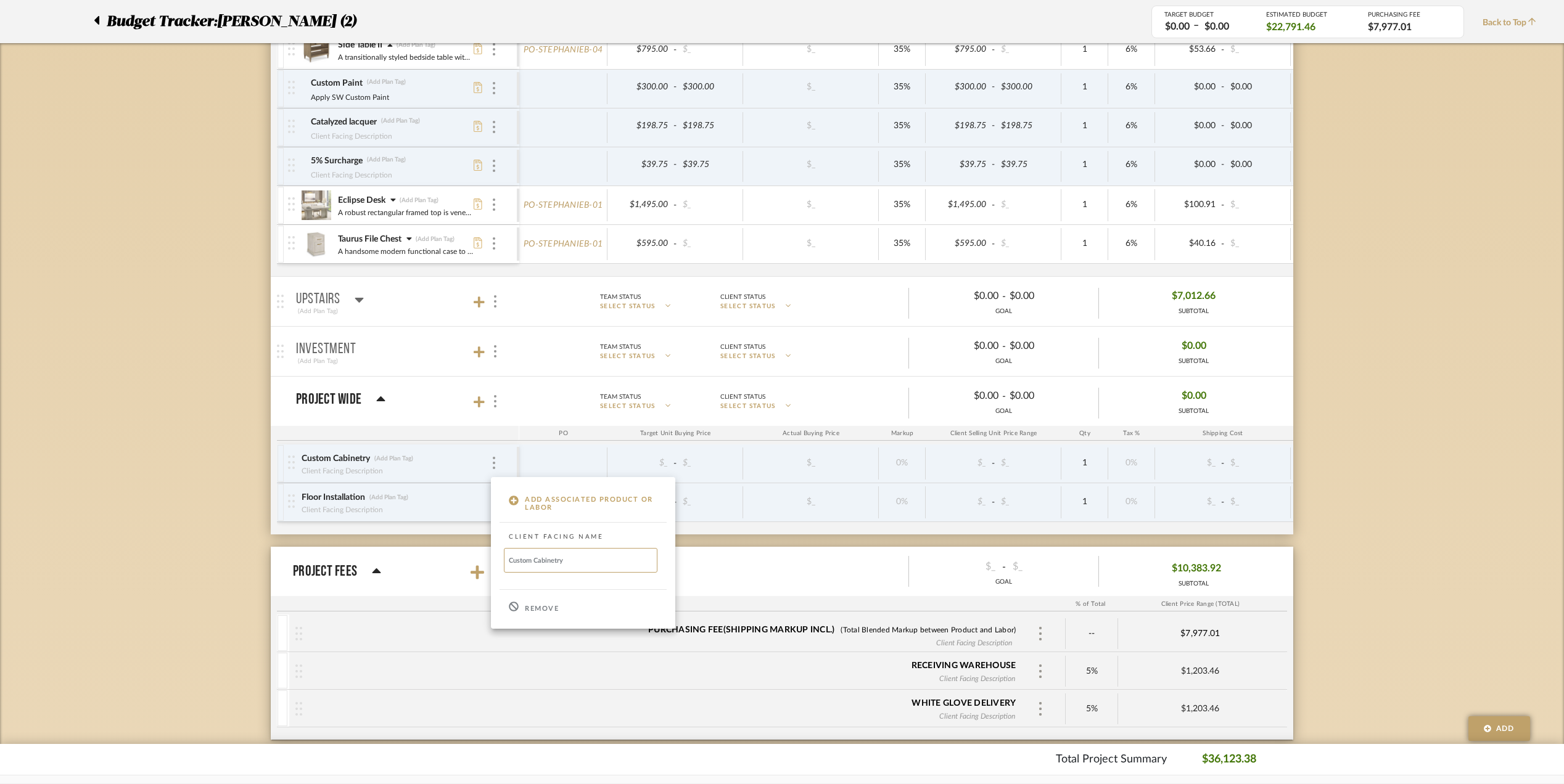
click at [509, 610] on icon at bounding box center [514, 607] width 10 height 10
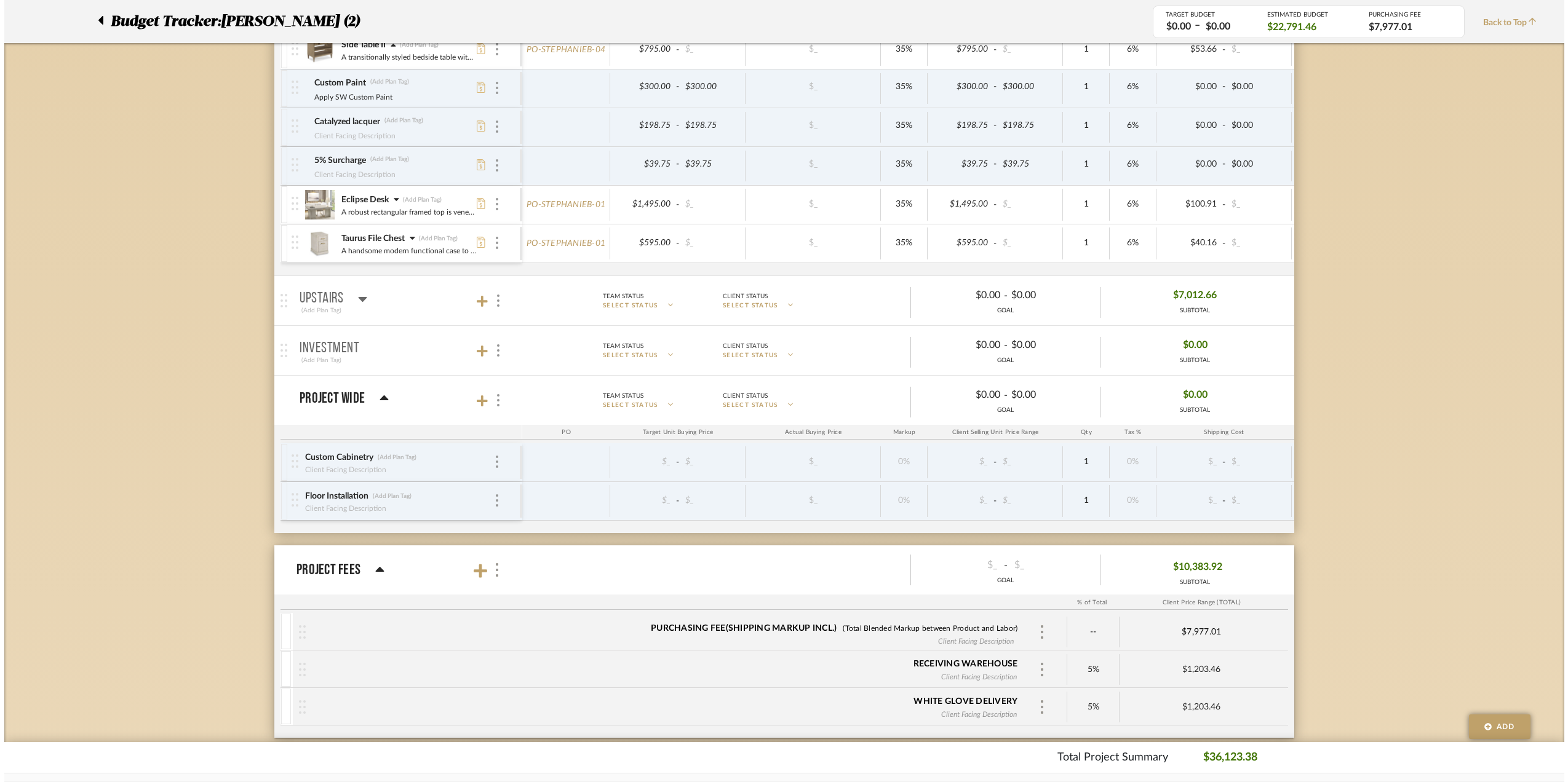
scroll to position [0, 0]
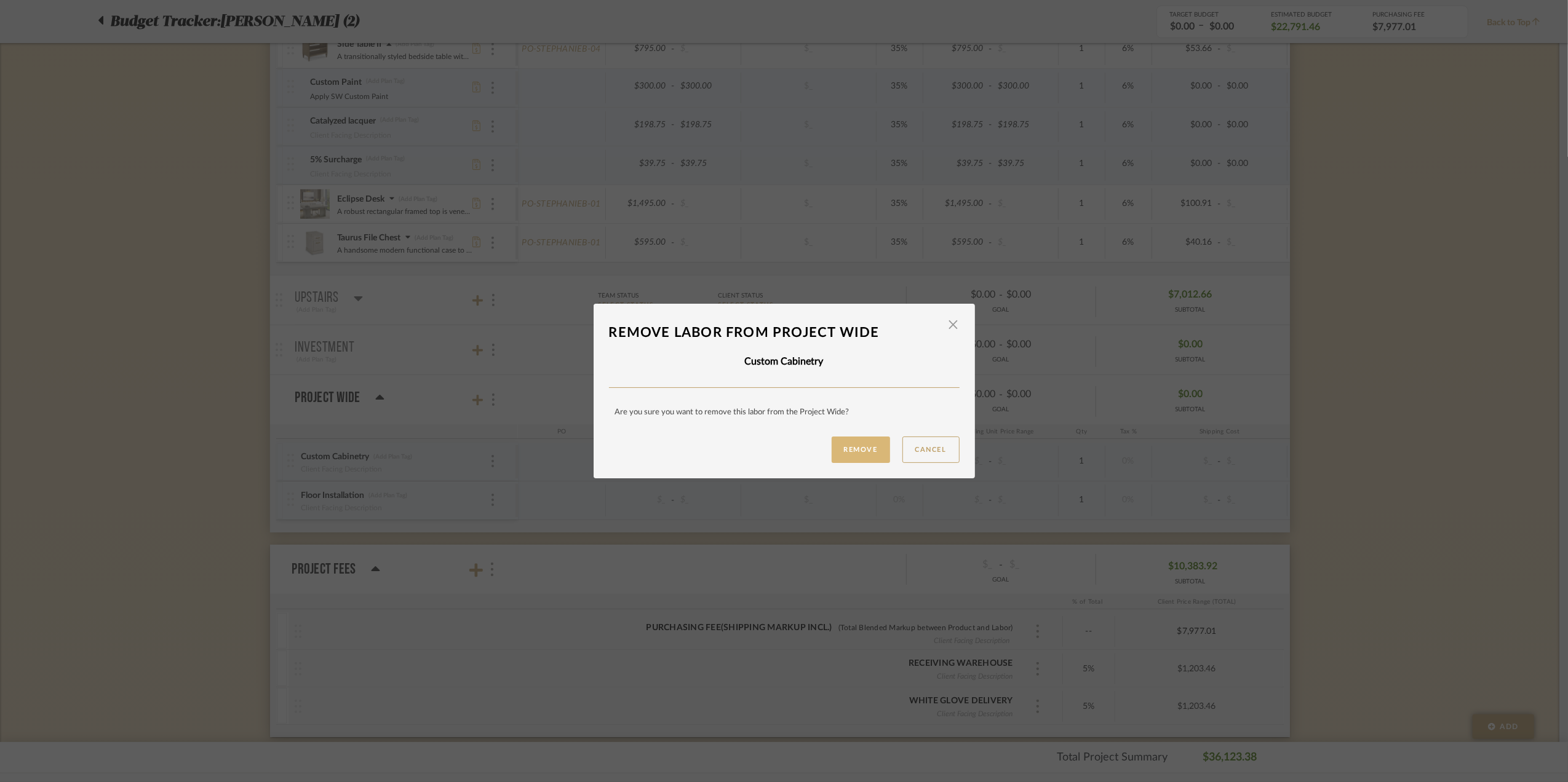
click at [851, 454] on button "Remove" at bounding box center [861, 450] width 58 height 26
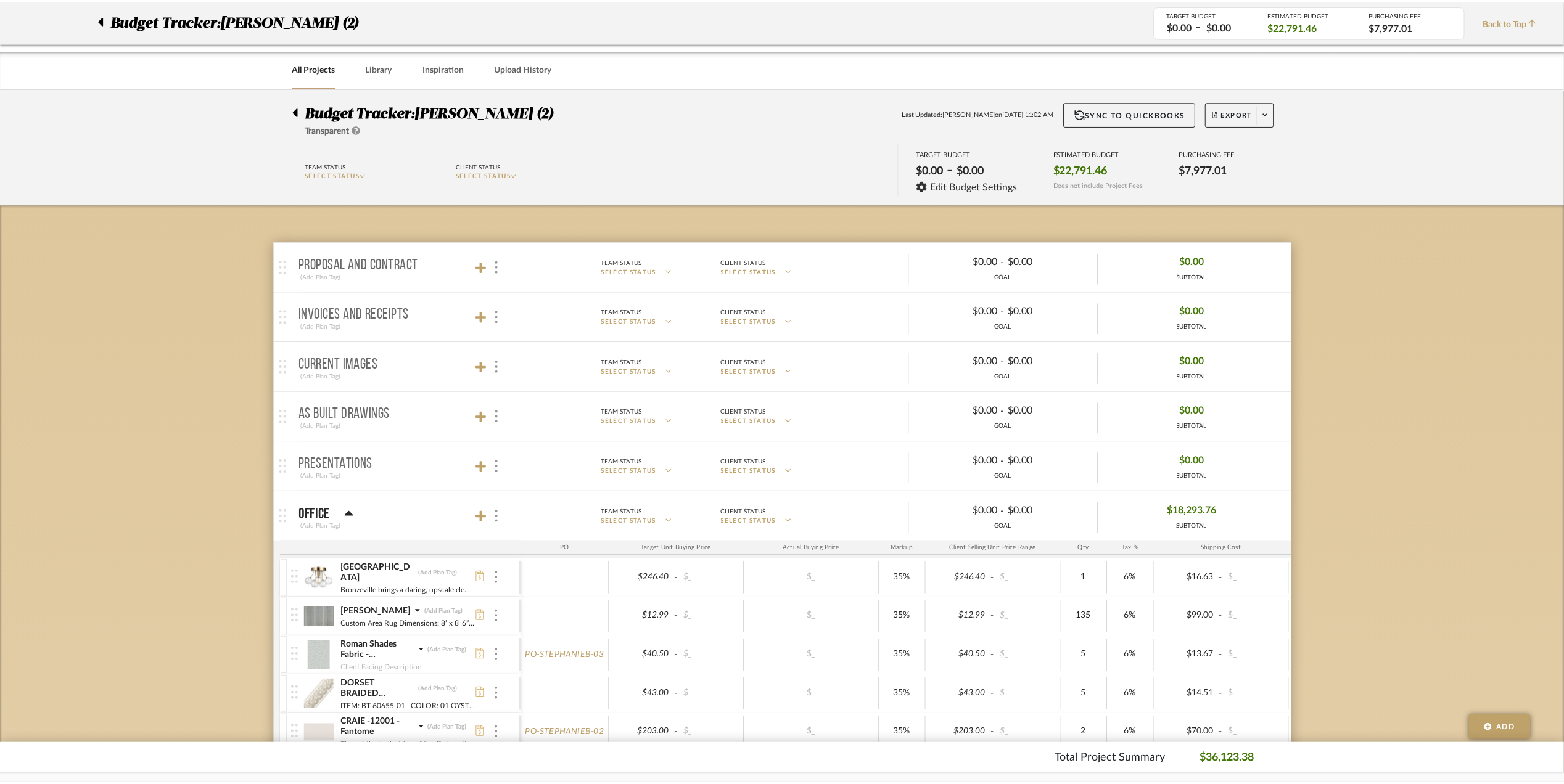
scroll to position [1150, 0]
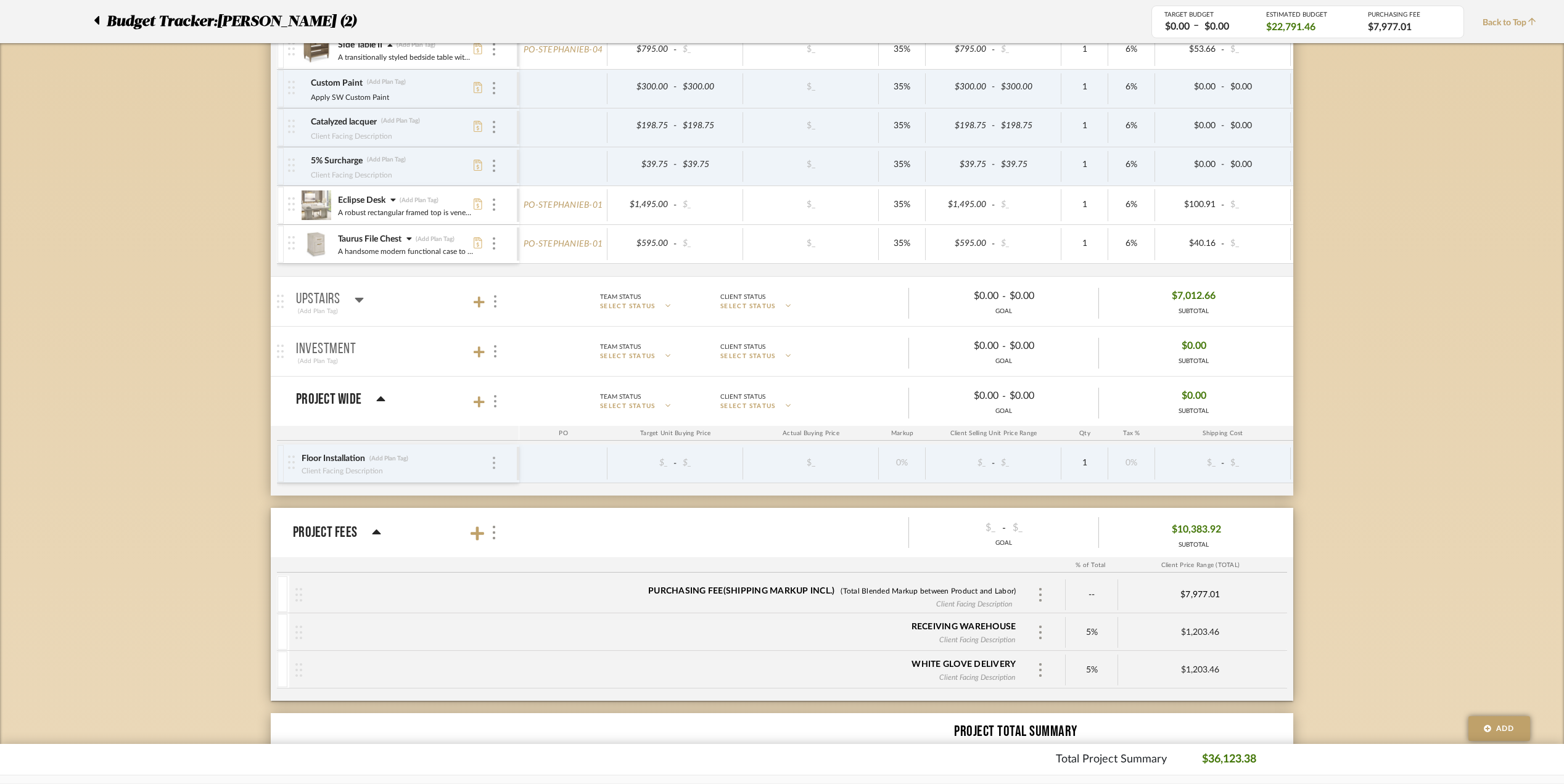
click at [494, 469] on img at bounding box center [494, 463] width 3 height 13
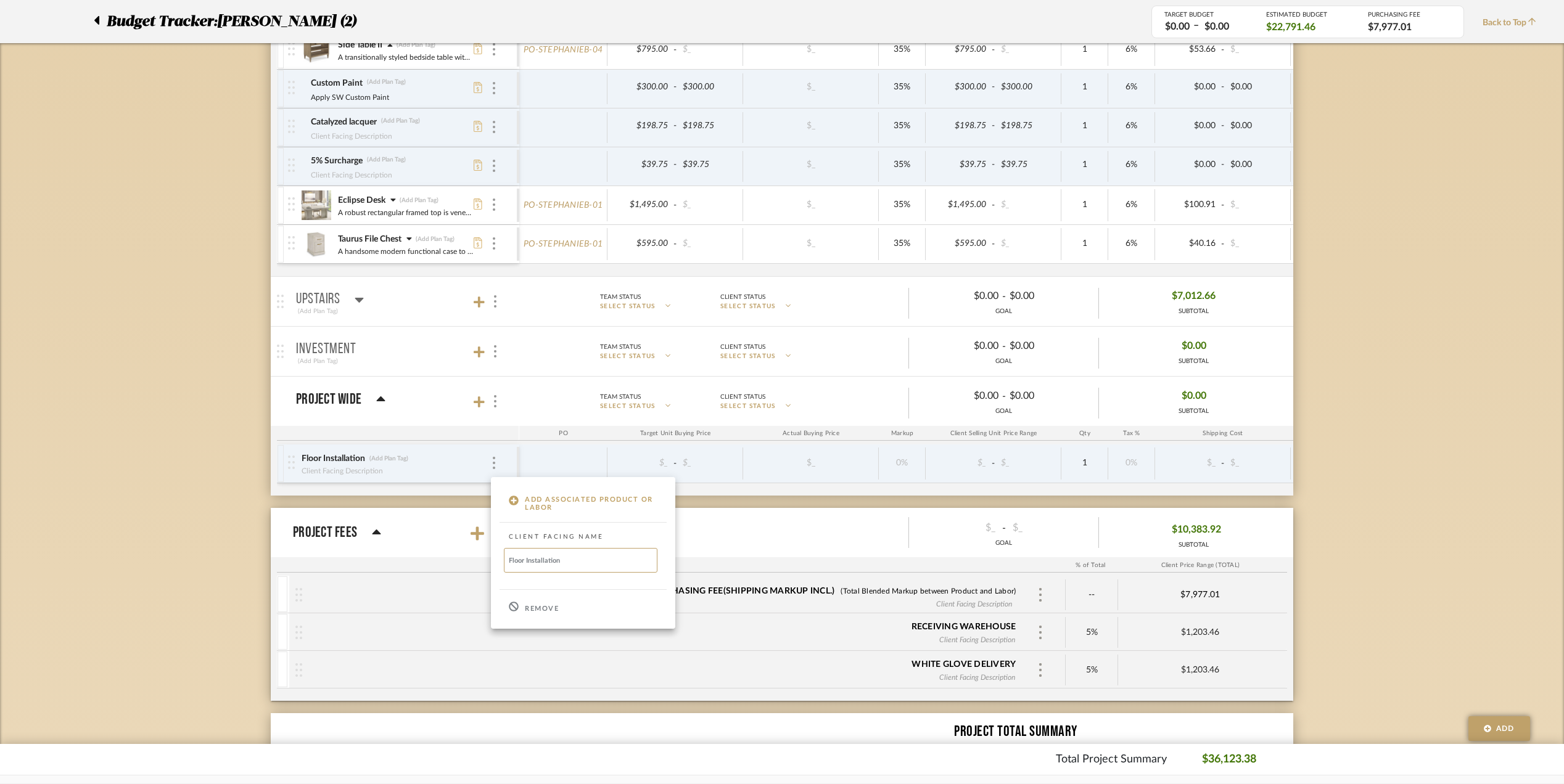
click at [515, 610] on icon at bounding box center [514, 607] width 10 height 10
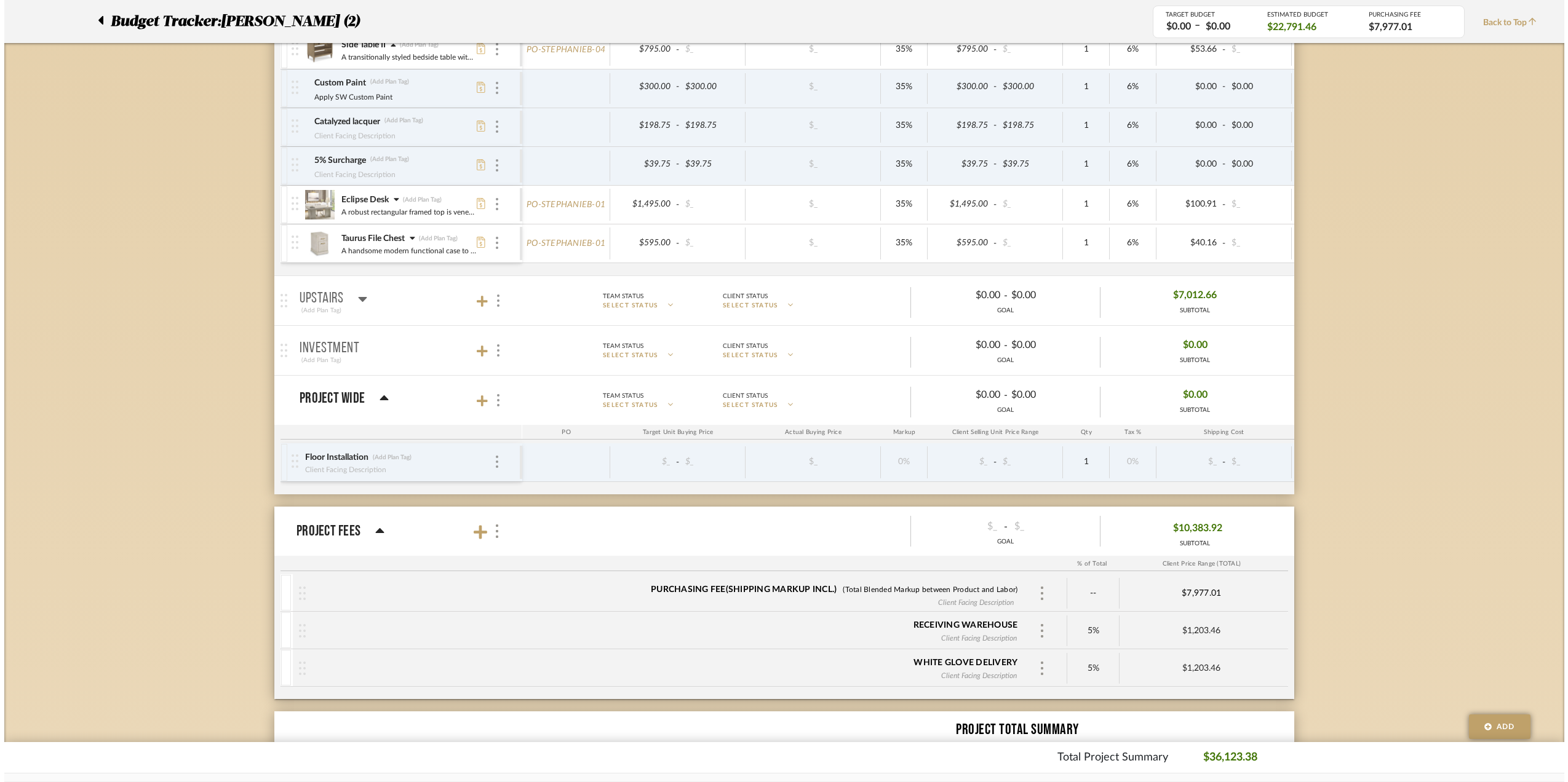
scroll to position [0, 0]
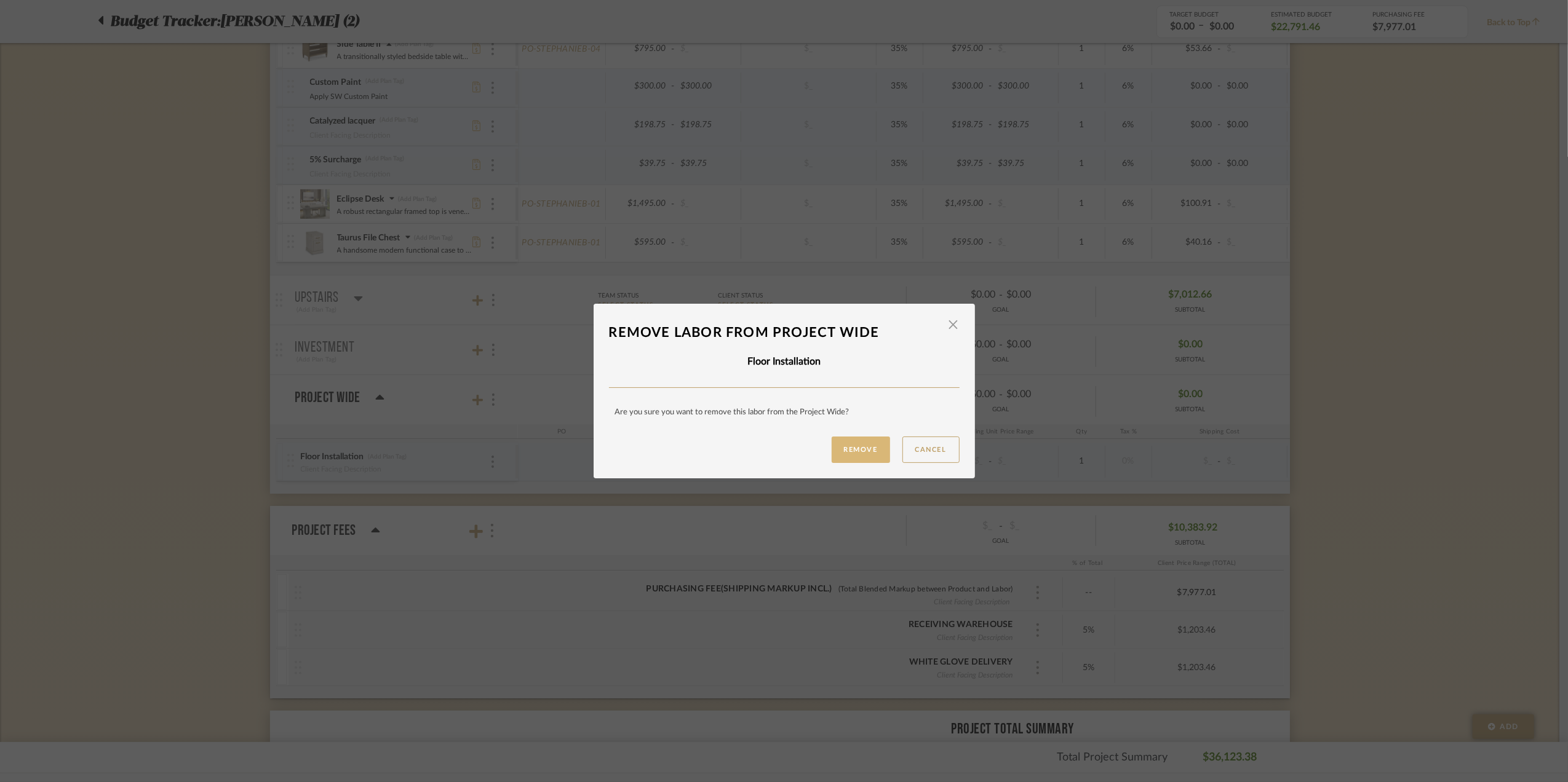
click at [837, 450] on button "Remove" at bounding box center [861, 450] width 58 height 26
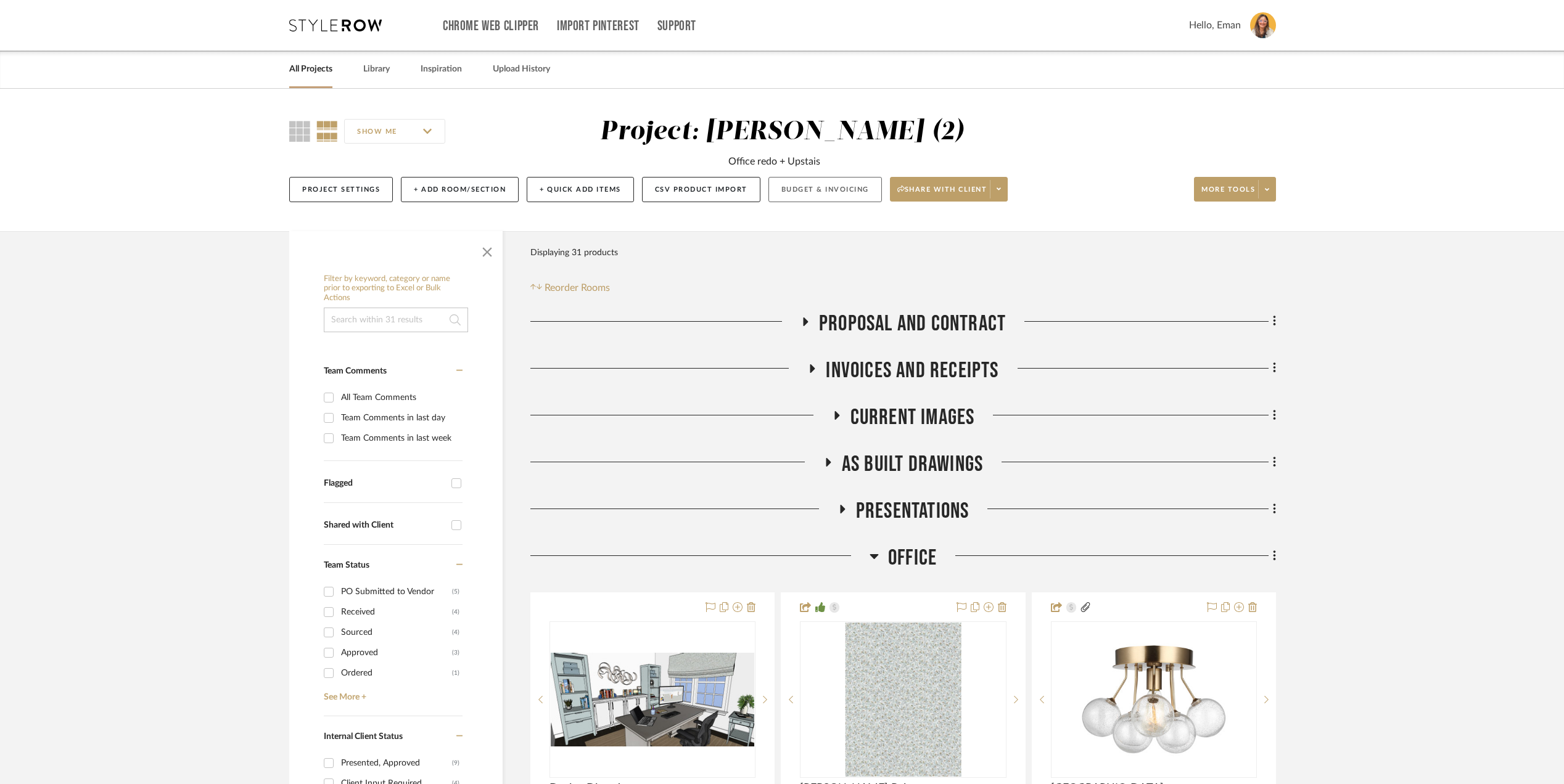
click at [826, 181] on button "Budget & Invoicing" at bounding box center [825, 190] width 113 height 25
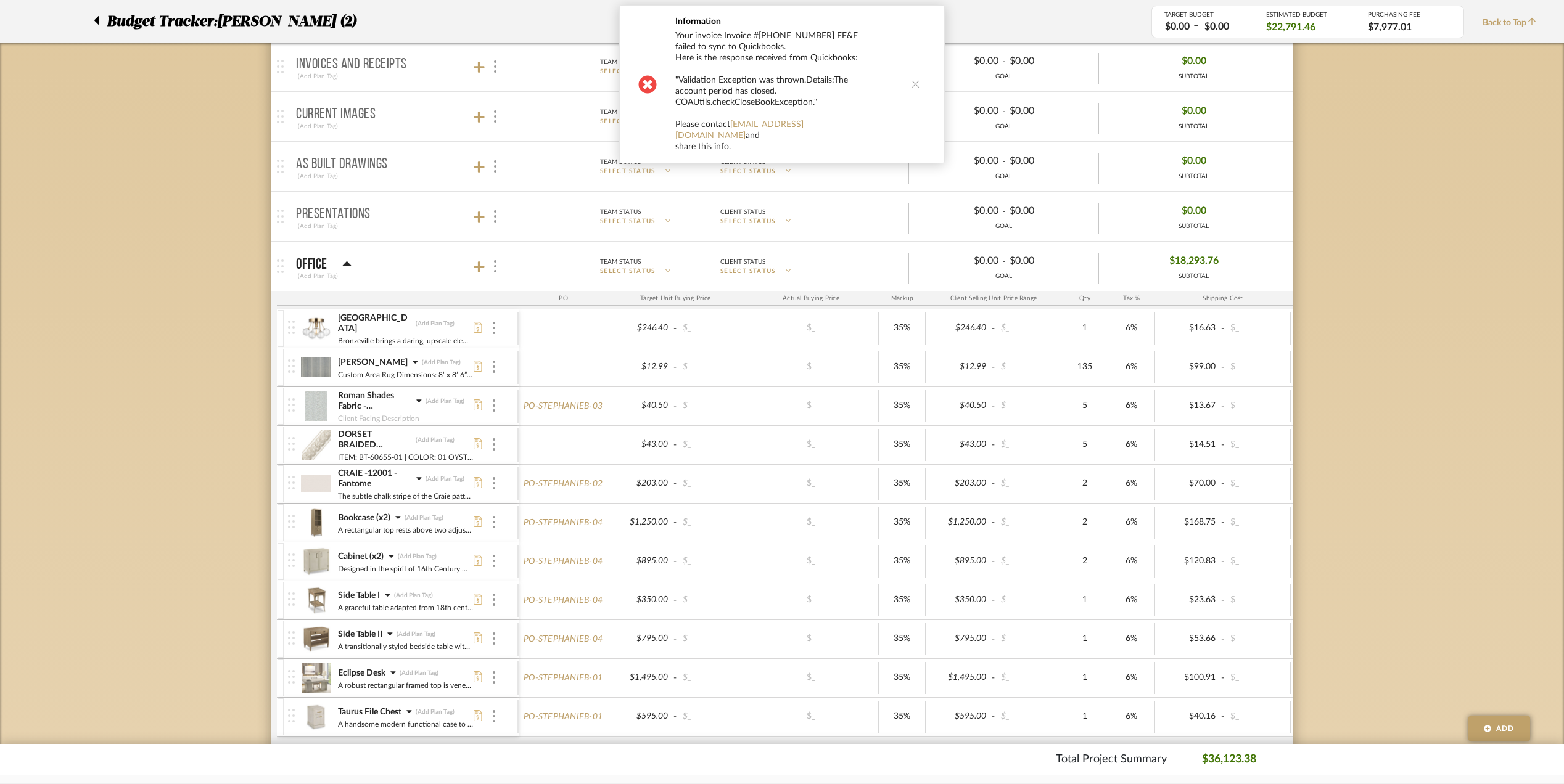
scroll to position [247, 0]
click at [913, 79] on icon at bounding box center [916, 84] width 9 height 9
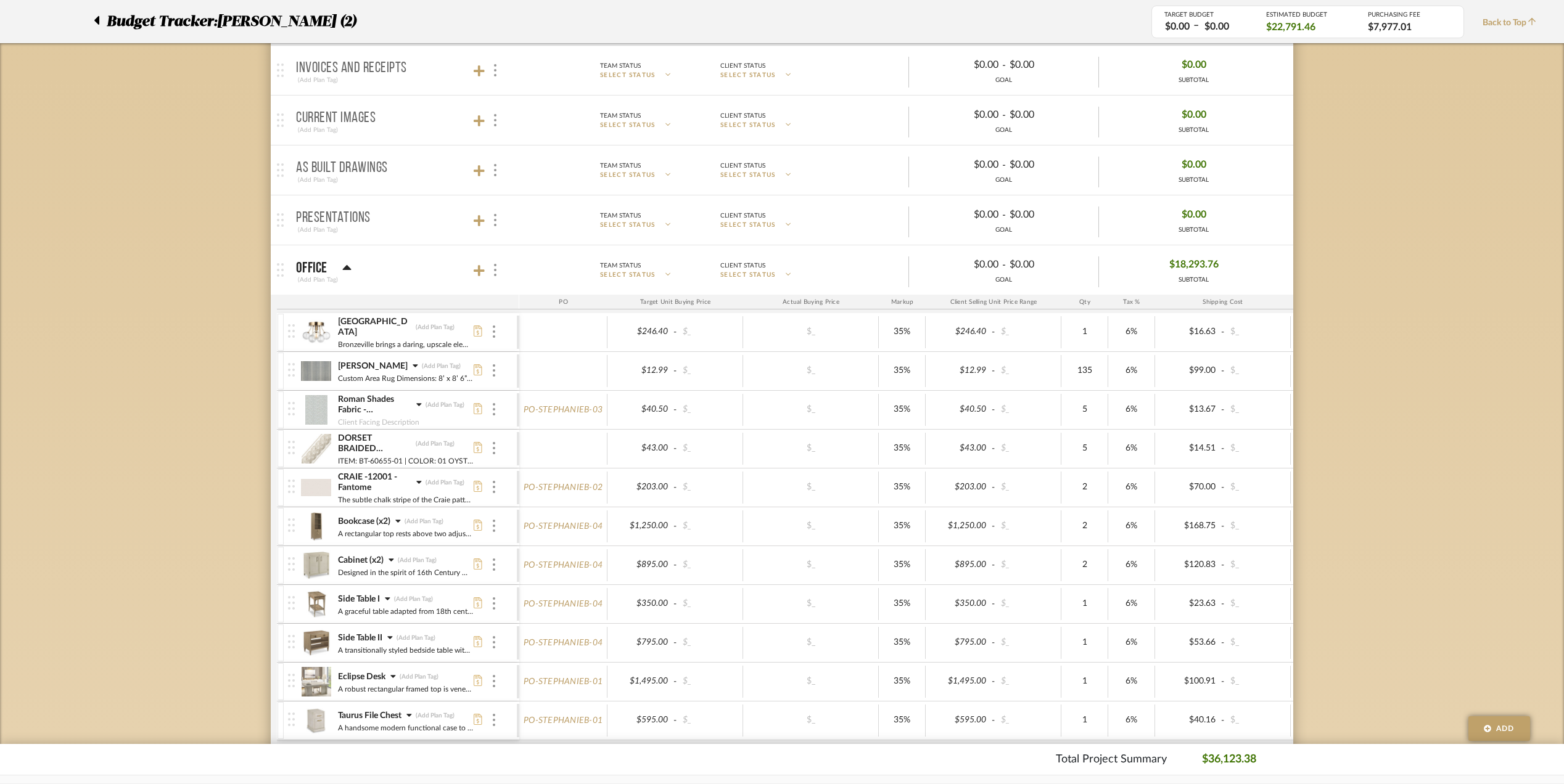
click at [402, 368] on div "Theodore Stripe (Add Plan Tag)" at bounding box center [406, 366] width 136 height 13
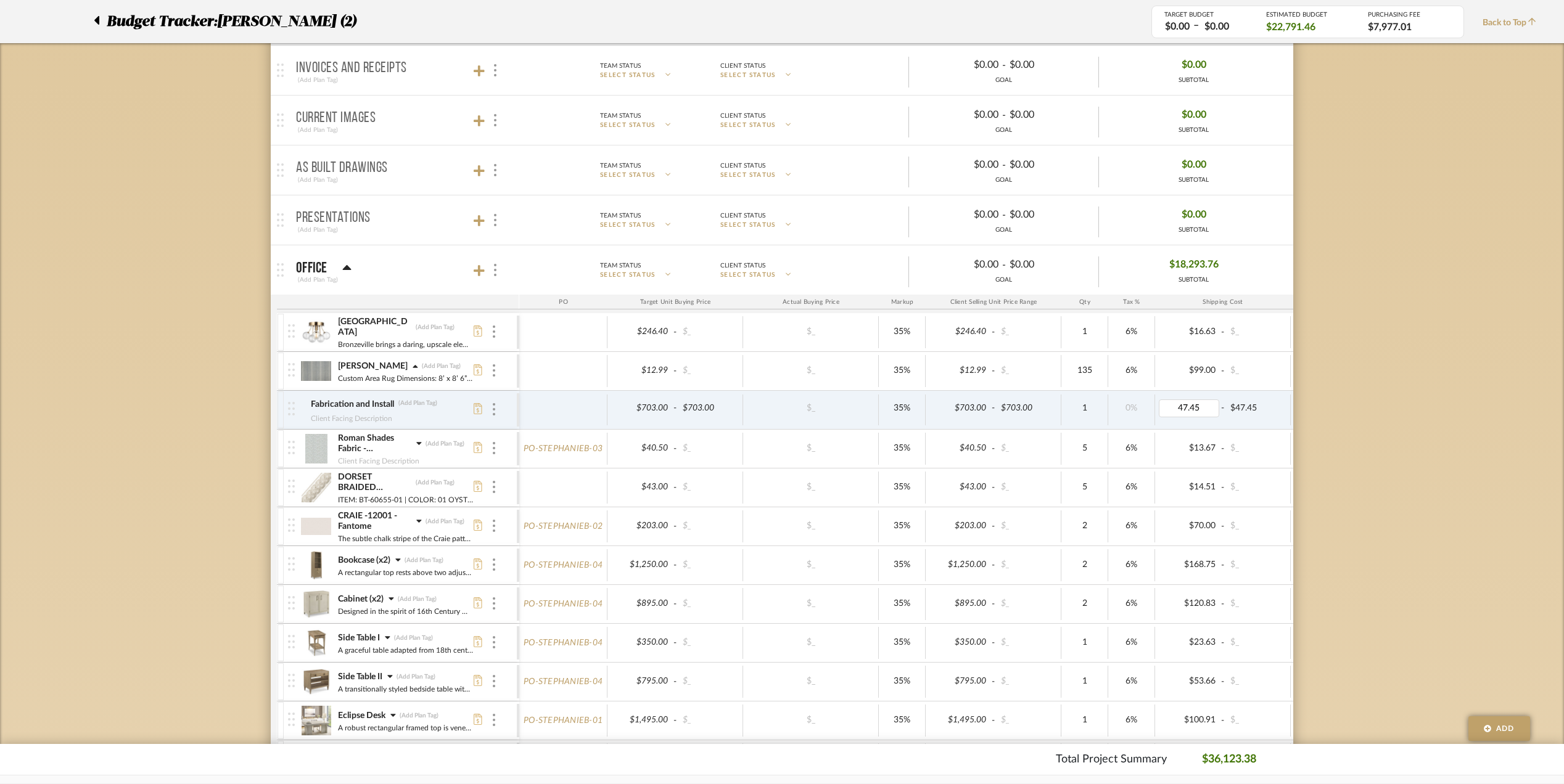
type input "0"
click at [1340, 418] on div "Budget Tracker: Stephanie Bergreen (2) Transparent Last Updated: Eman AlSulaima…" at bounding box center [782, 603] width 1564 height 1522
